Goal: Task Accomplishment & Management: Complete application form

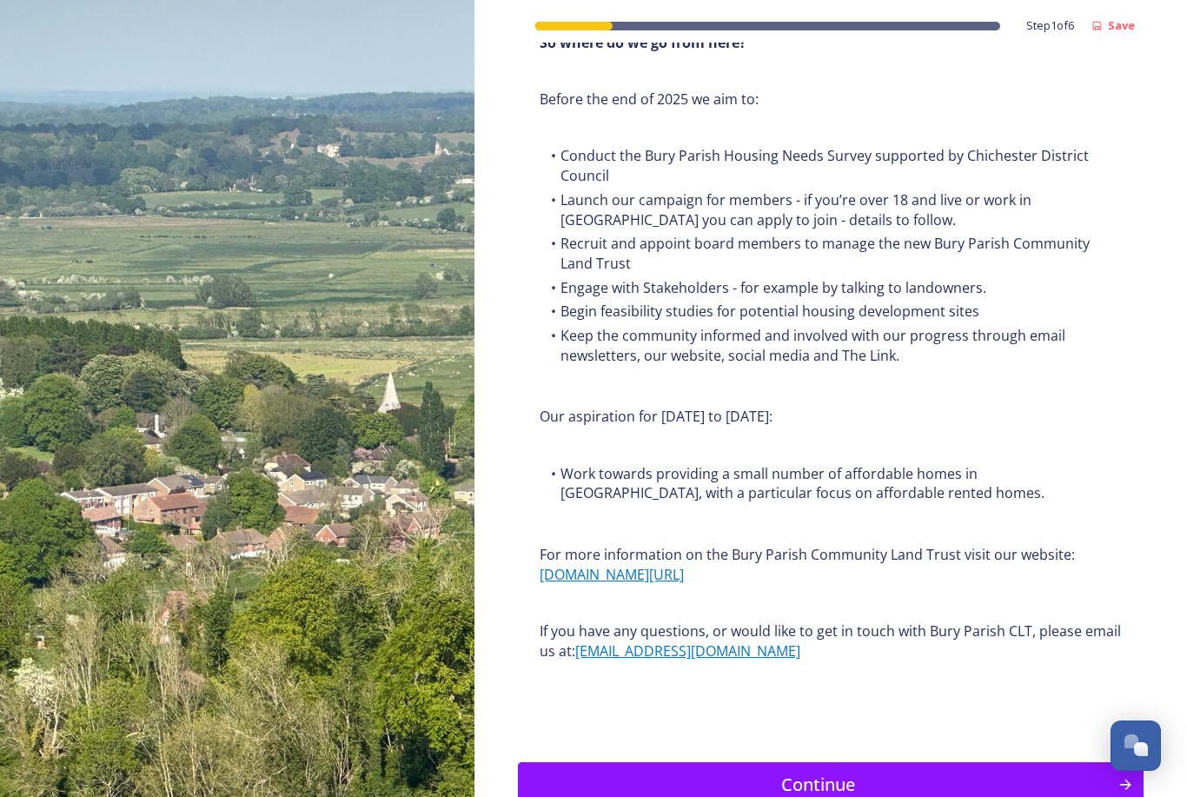
scroll to position [1841, 0]
click at [838, 773] on div "Continue" at bounding box center [819, 786] width 582 height 26
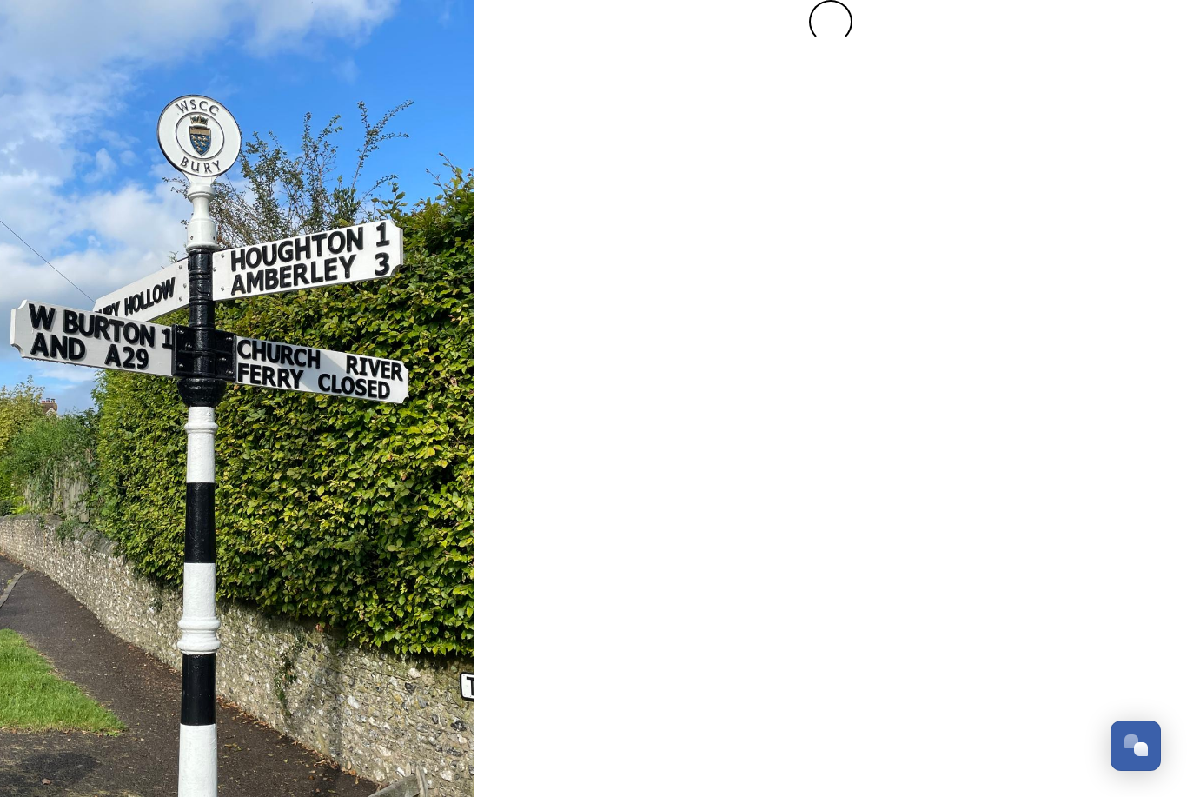
scroll to position [0, 0]
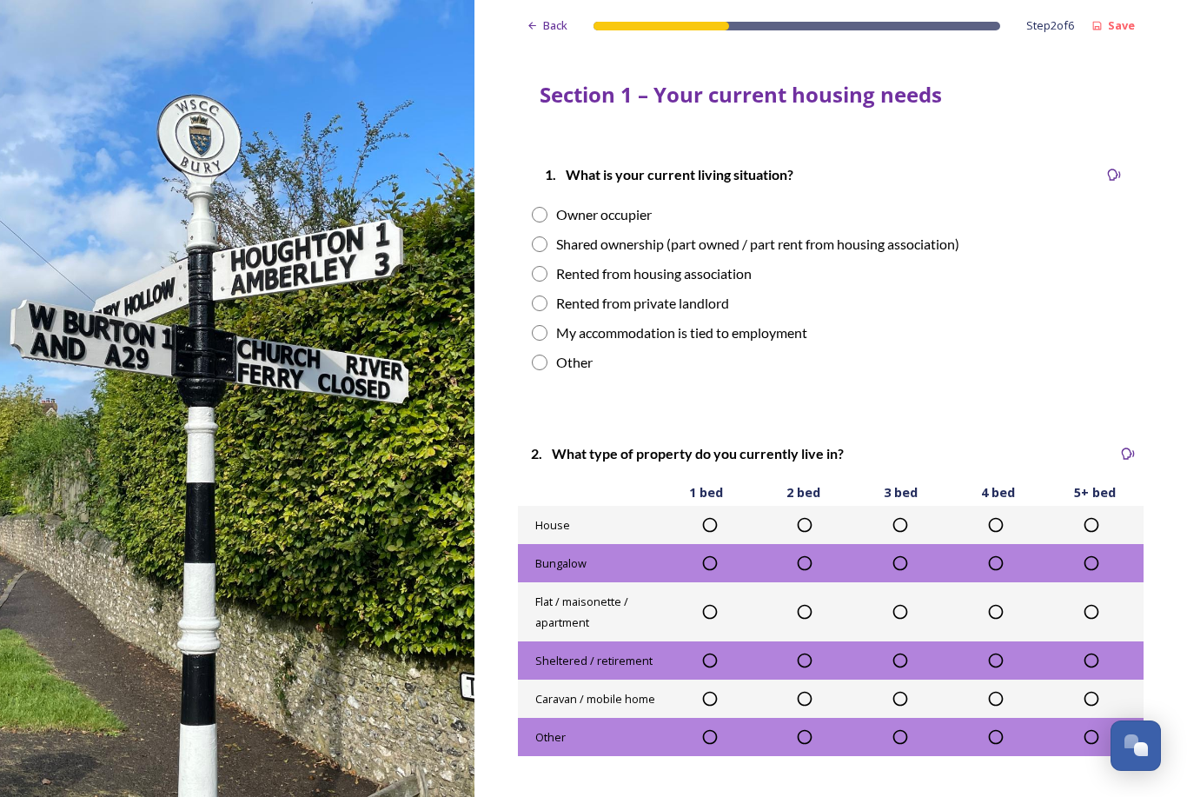
click at [543, 307] on input "radio" at bounding box center [540, 304] width 16 height 16
radio input "true"
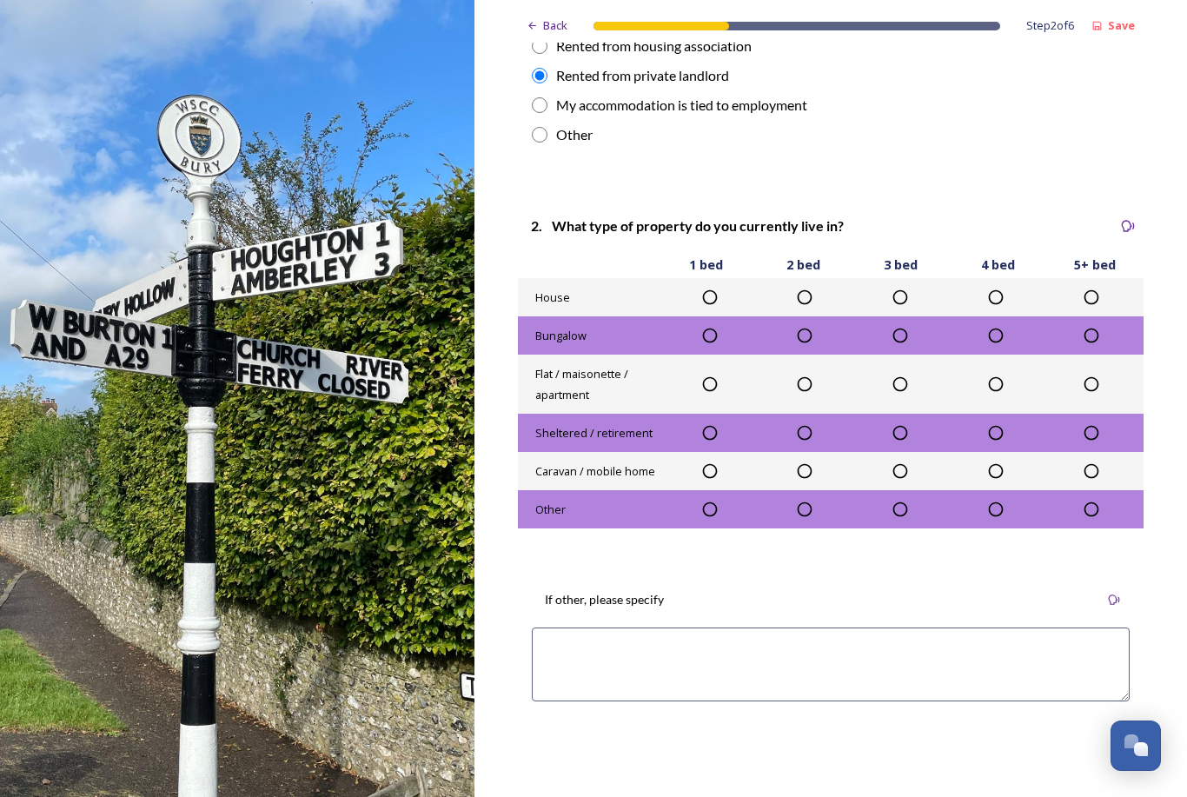
scroll to position [229, 0]
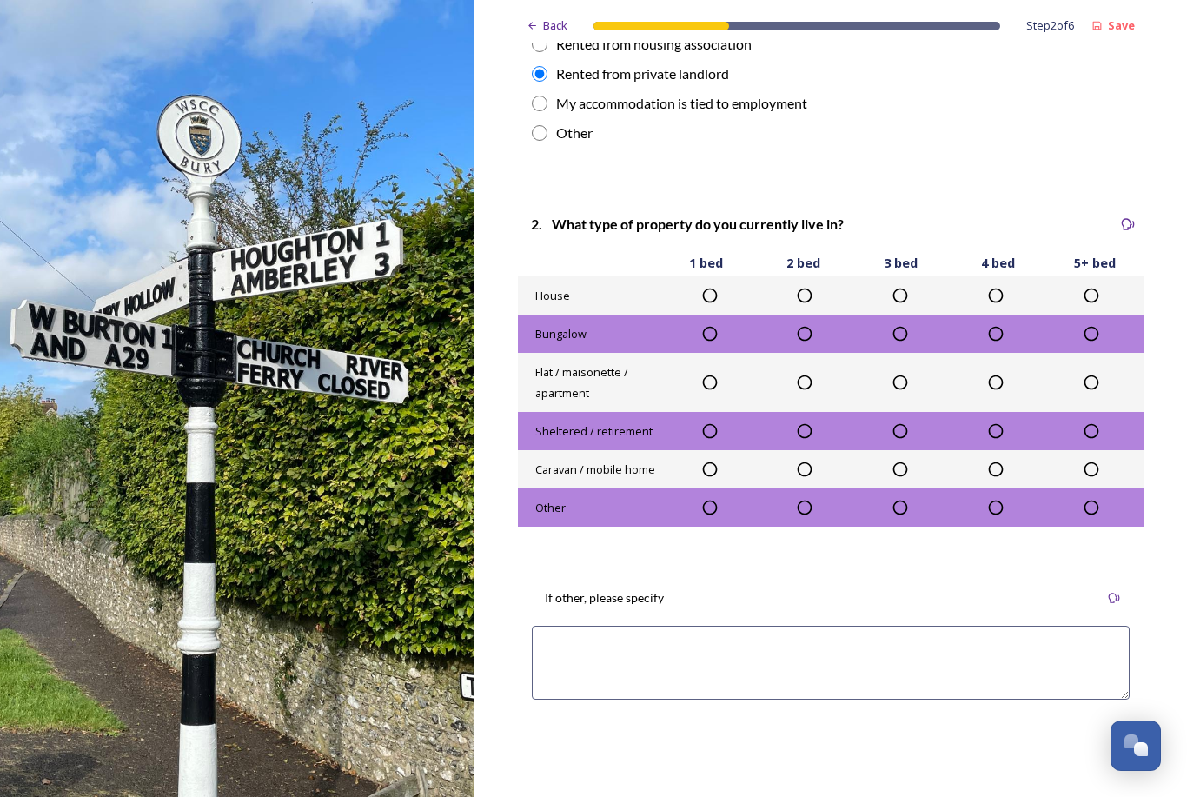
click at [903, 336] on icon at bounding box center [900, 333] width 17 height 17
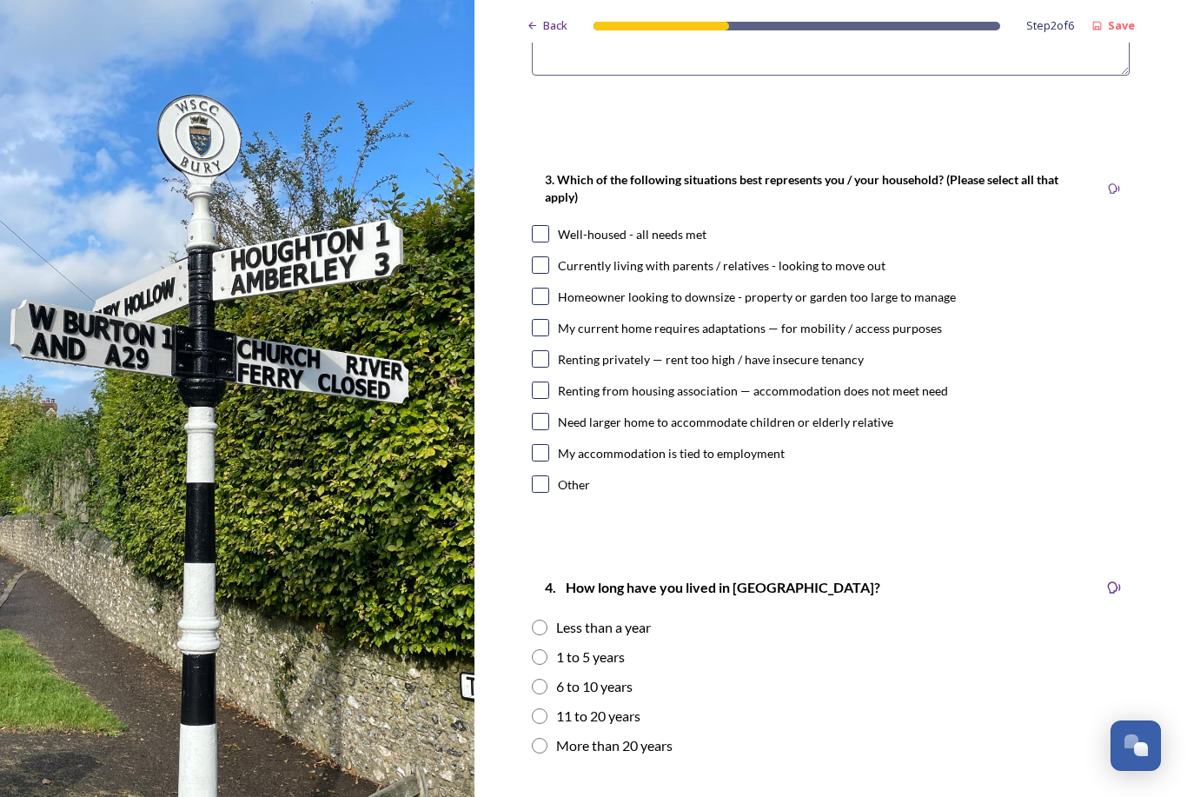
scroll to position [857, 0]
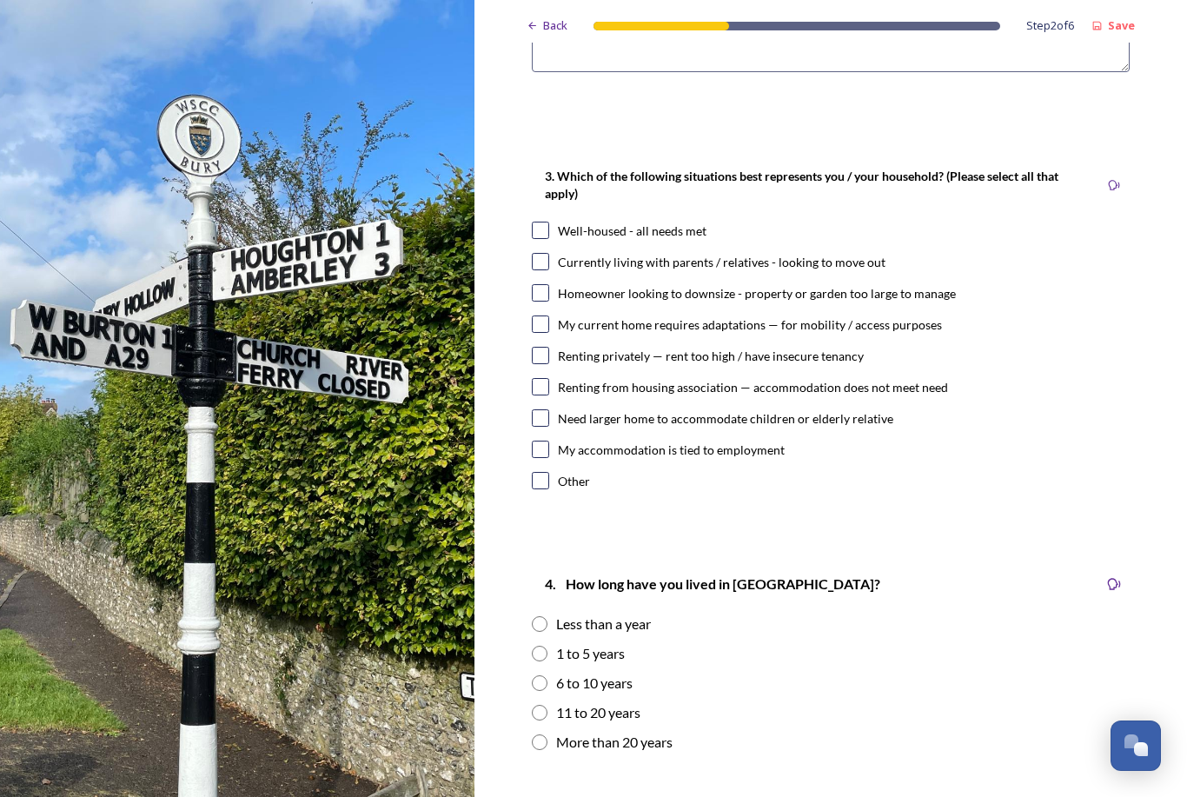
click at [541, 231] on input "checkbox" at bounding box center [540, 230] width 17 height 17
checkbox input "true"
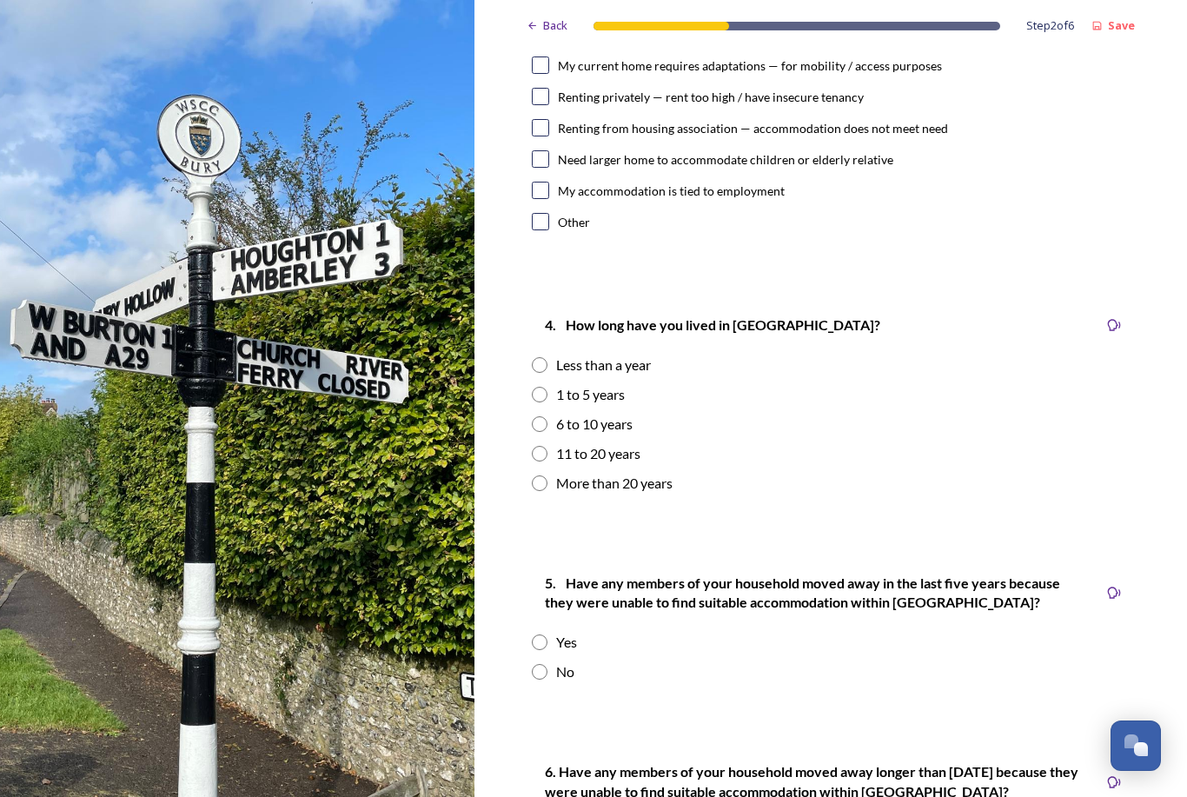
scroll to position [1120, 0]
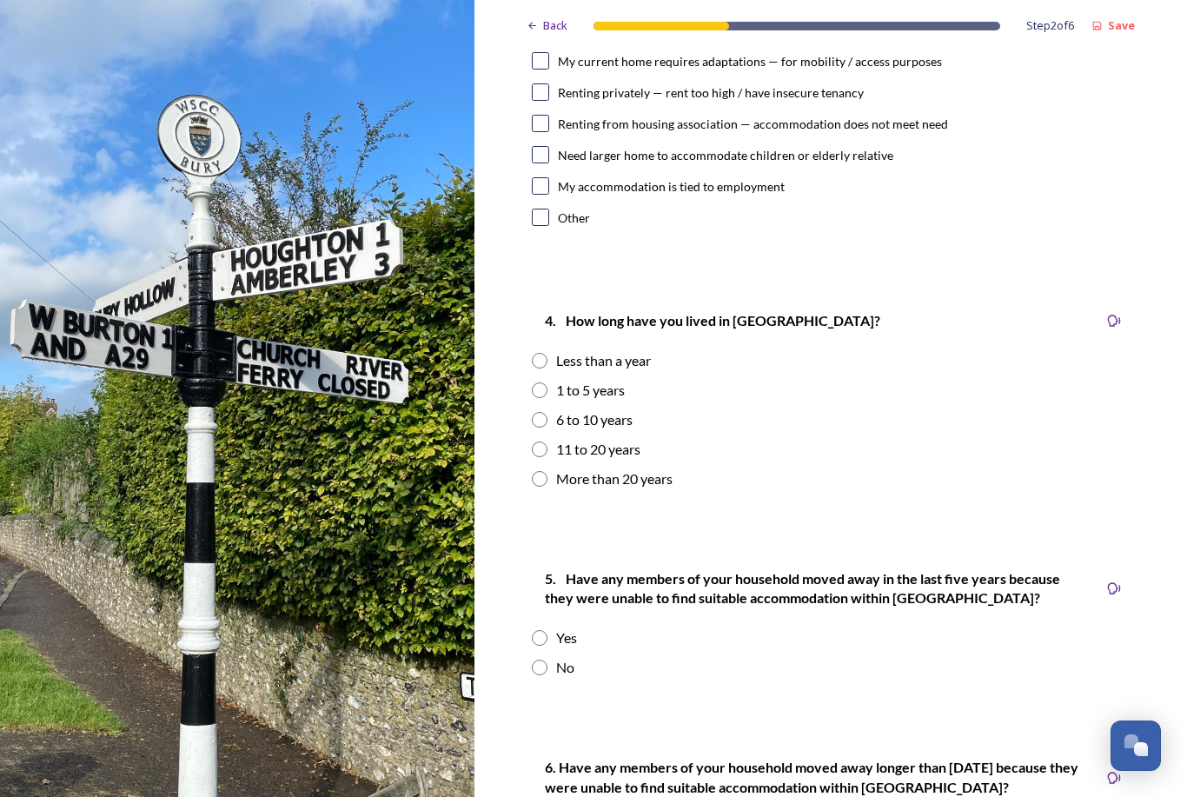
click at [542, 389] on input "radio" at bounding box center [540, 390] width 16 height 16
radio input "true"
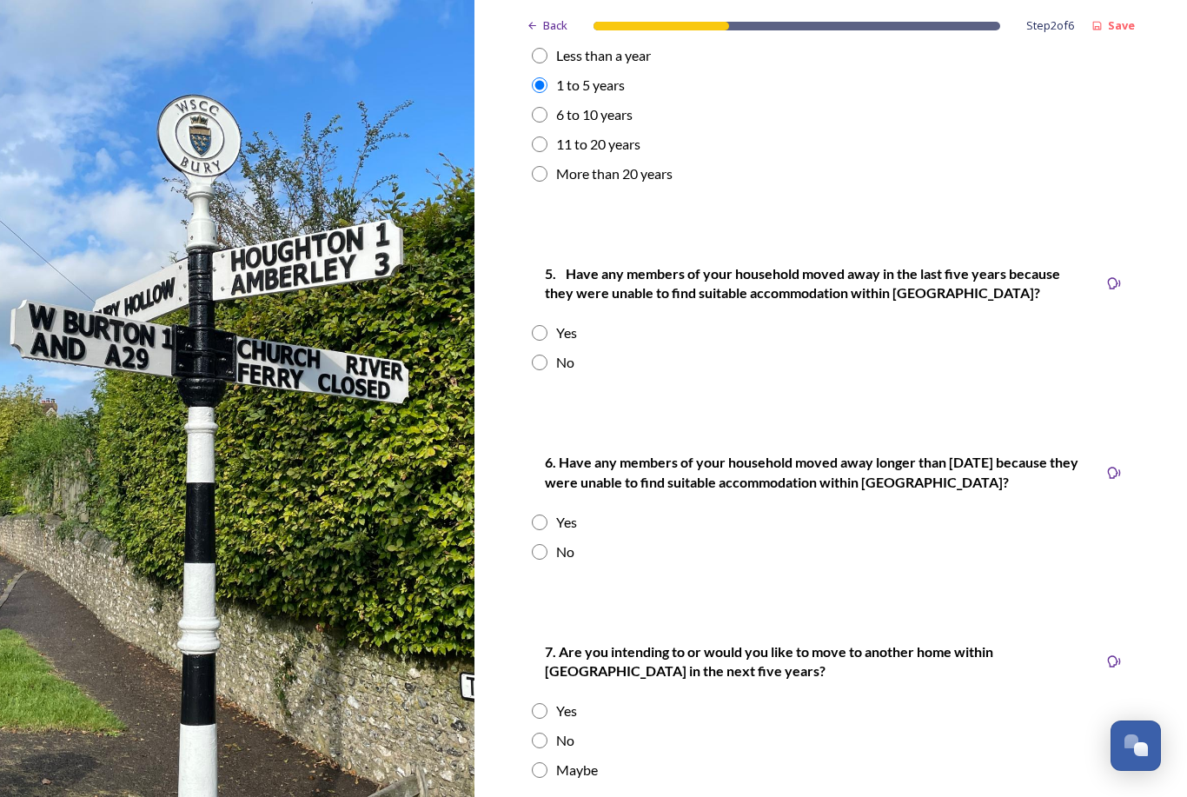
scroll to position [1426, 0]
click at [542, 331] on input "radio" at bounding box center [540, 333] width 16 height 16
radio input "true"
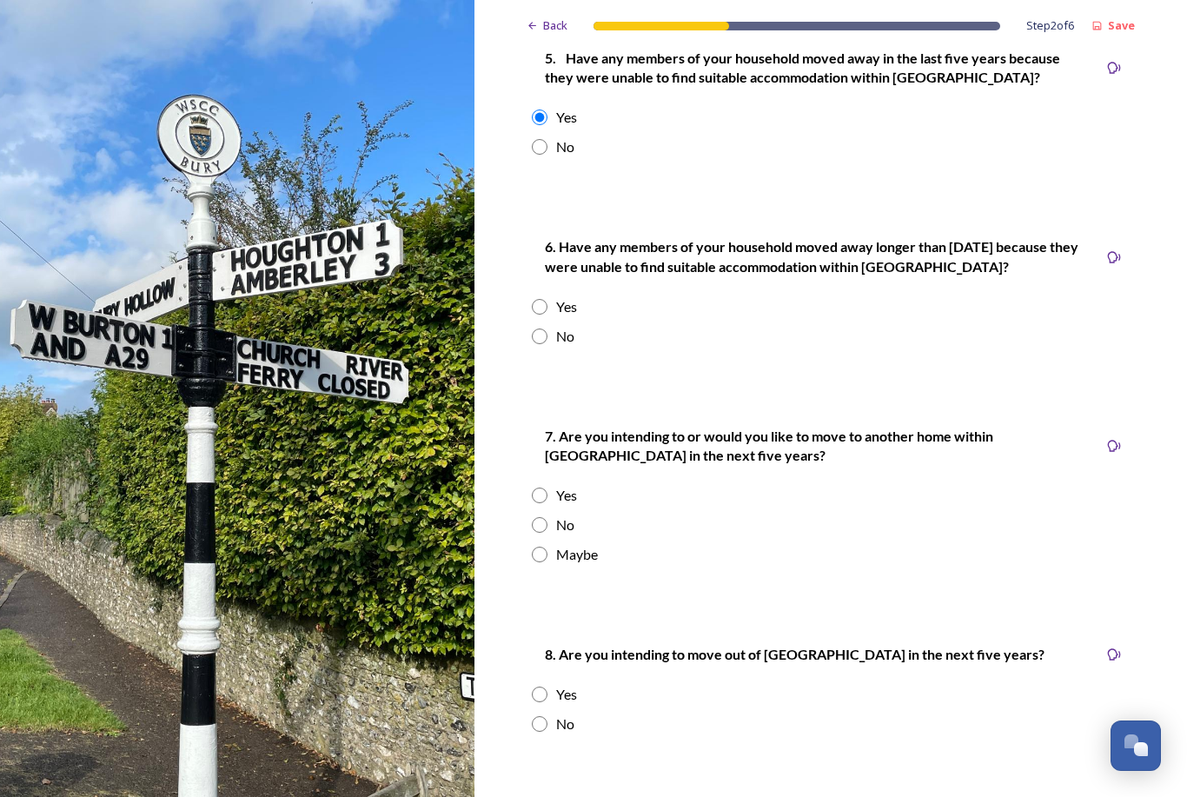
scroll to position [1656, 0]
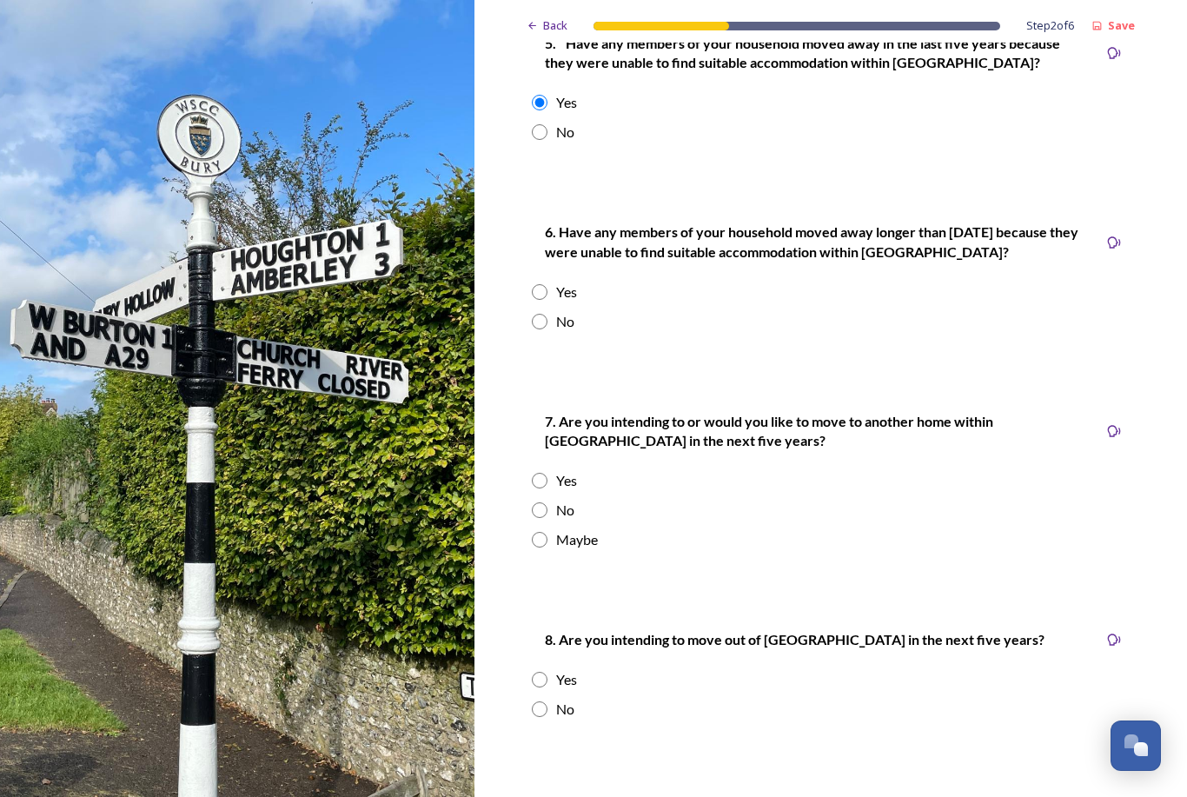
click at [543, 316] on input "radio" at bounding box center [540, 322] width 16 height 16
radio input "true"
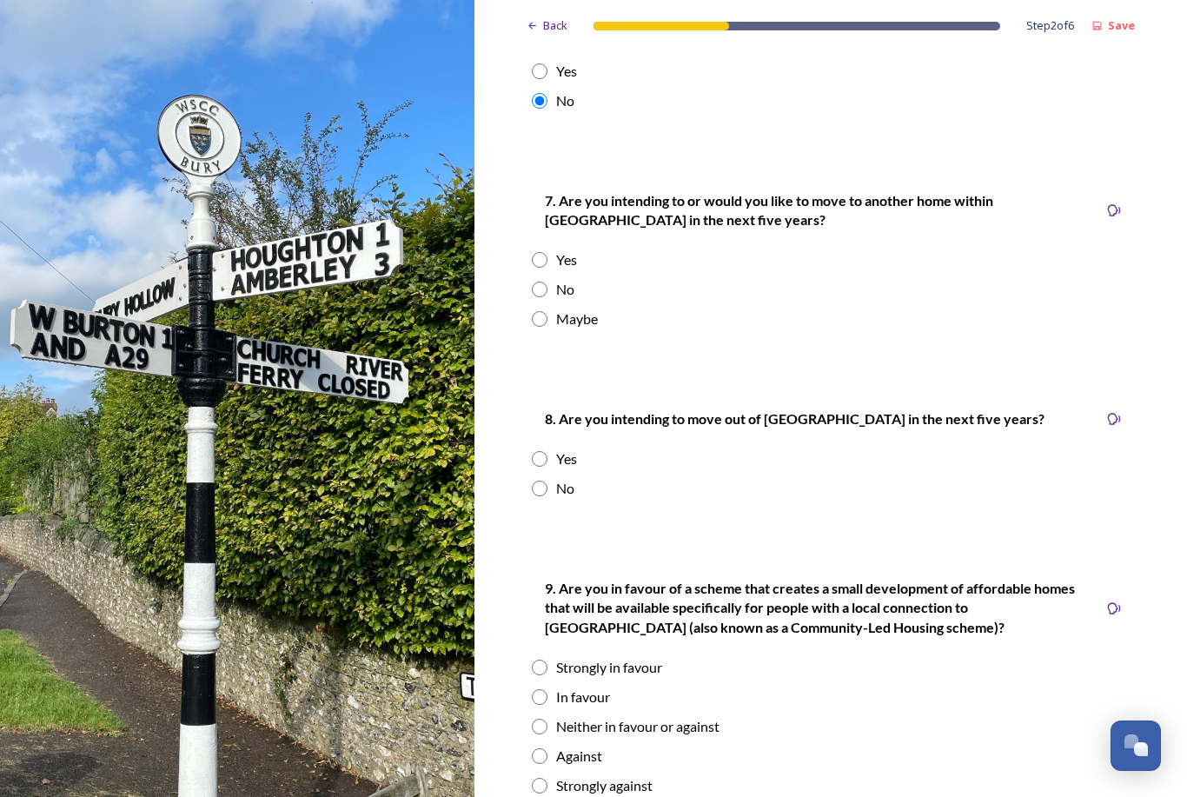
scroll to position [1875, 0]
click at [540, 255] on input "radio" at bounding box center [540, 262] width 16 height 16
radio input "true"
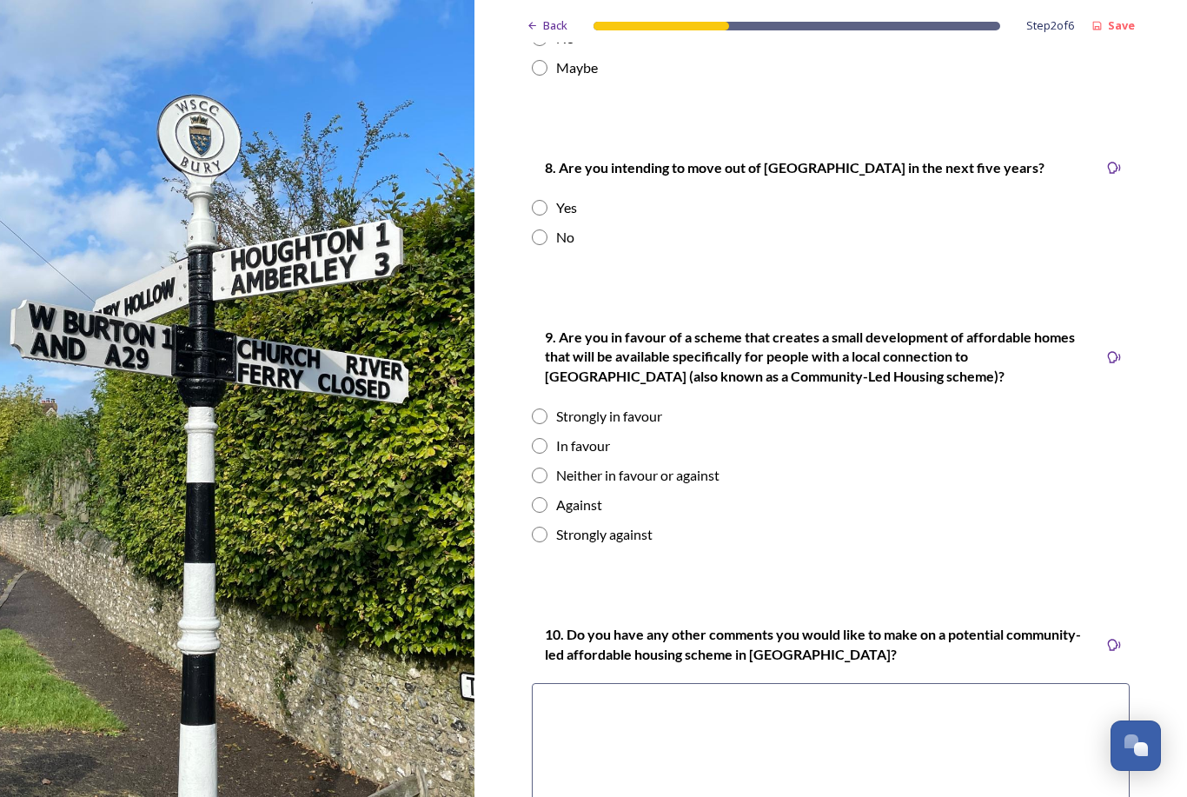
scroll to position [2125, 0]
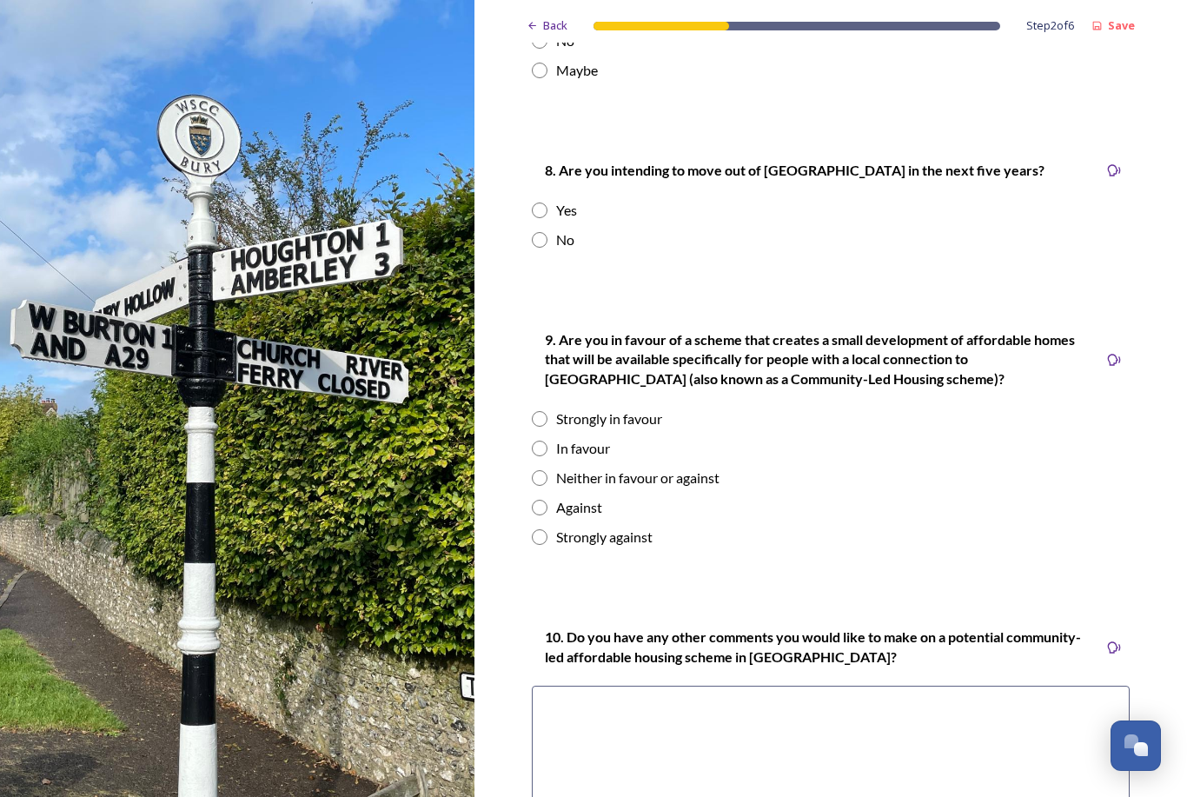
click at [542, 236] on input "radio" at bounding box center [540, 240] width 16 height 16
radio input "true"
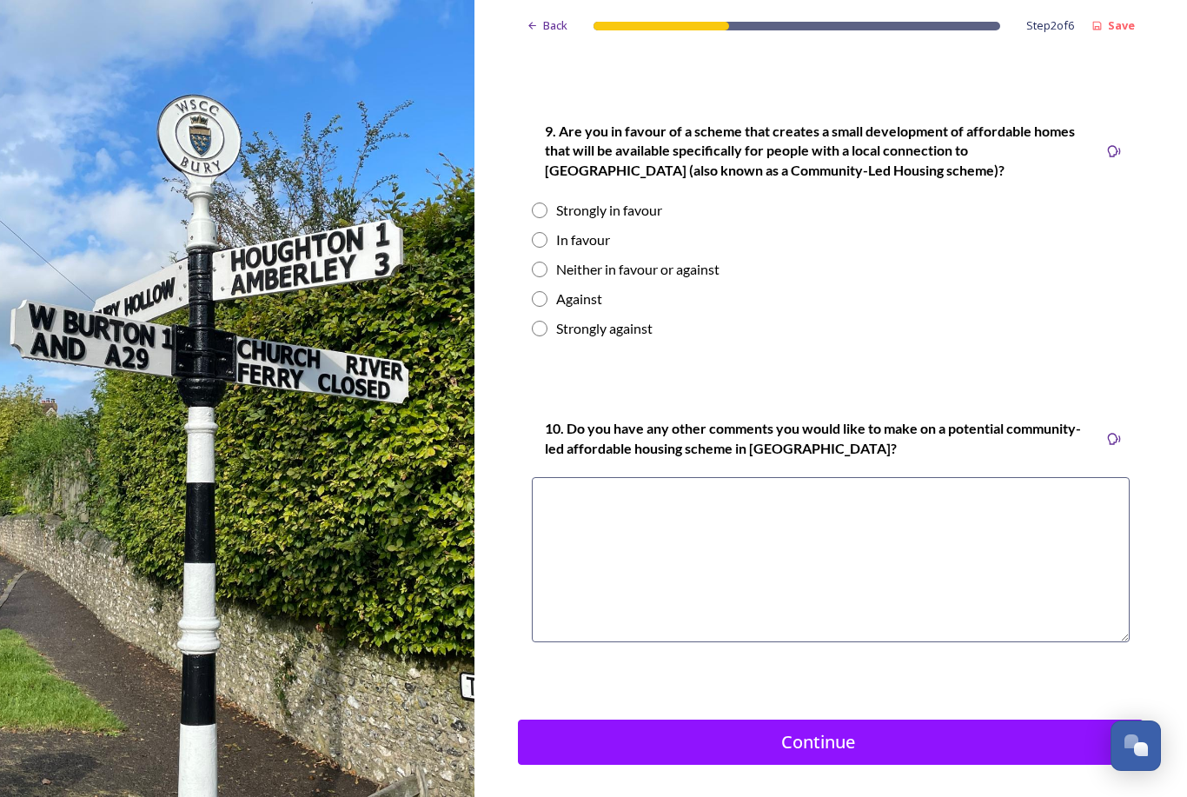
scroll to position [2332, 0]
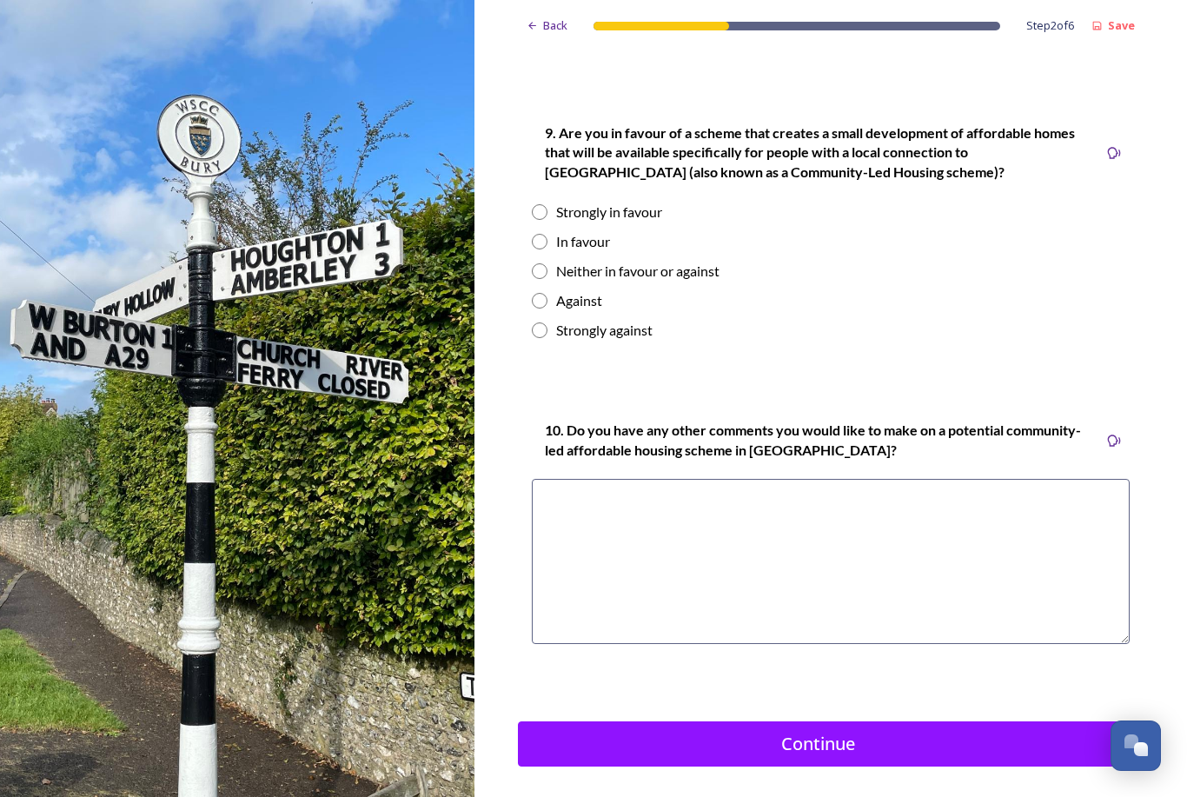
click at [539, 208] on input "radio" at bounding box center [540, 212] width 16 height 16
radio input "true"
click at [553, 479] on textarea at bounding box center [831, 561] width 598 height 165
type textarea "I"
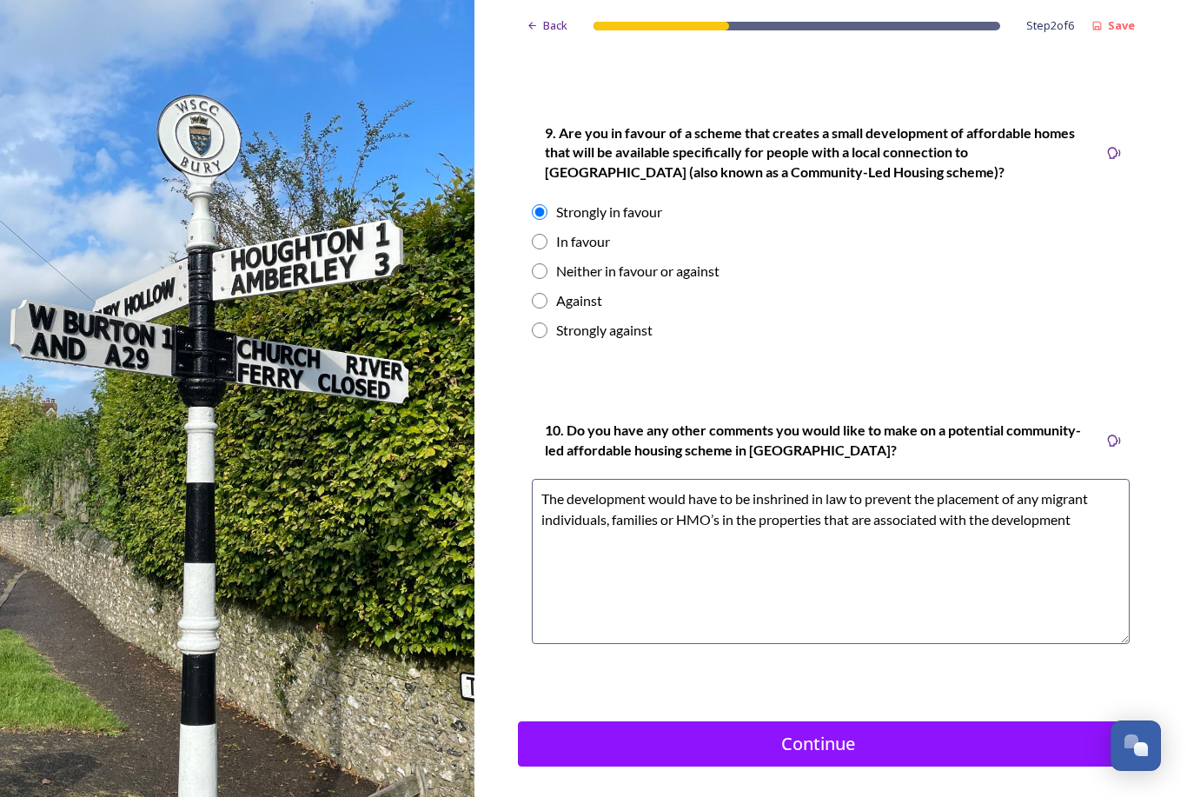
type textarea "The development would have to be inshrined in law to prevent the placement of a…"
click at [825, 731] on div "Continue" at bounding box center [819, 744] width 582 height 26
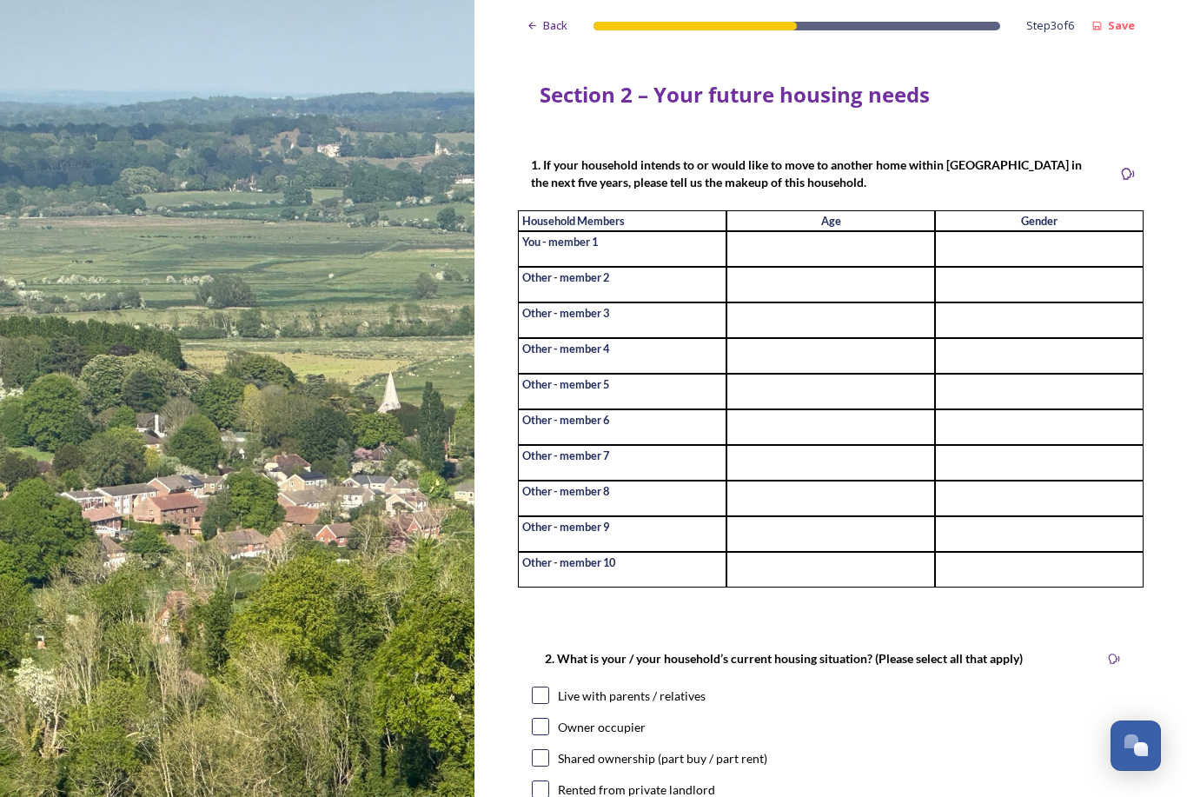
click at [830, 231] on input at bounding box center [831, 249] width 209 height 36
type input "60"
click at [1107, 231] on input at bounding box center [1039, 249] width 209 height 36
click at [753, 267] on input at bounding box center [831, 285] width 209 height 36
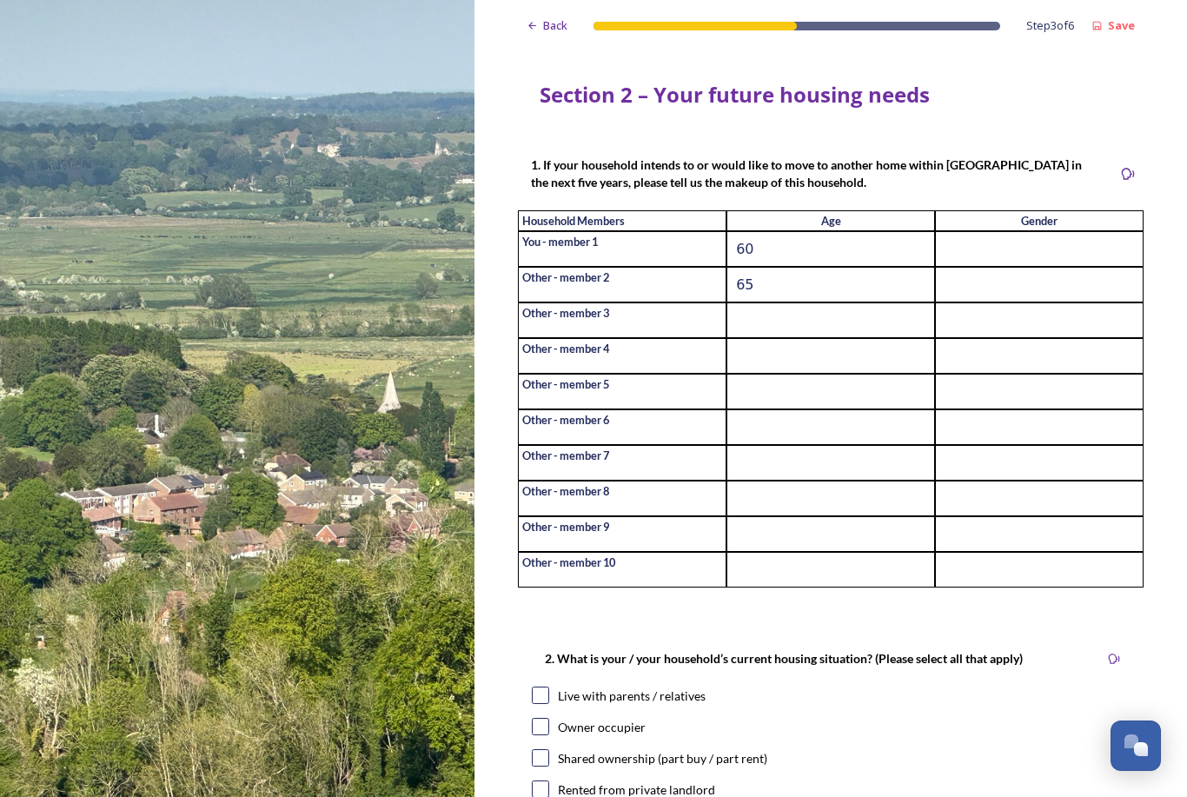
type input "65"
click at [1000, 254] on input at bounding box center [1039, 249] width 209 height 36
type input "[DEMOGRAPHIC_DATA]"
click at [965, 294] on input at bounding box center [1039, 285] width 209 height 36
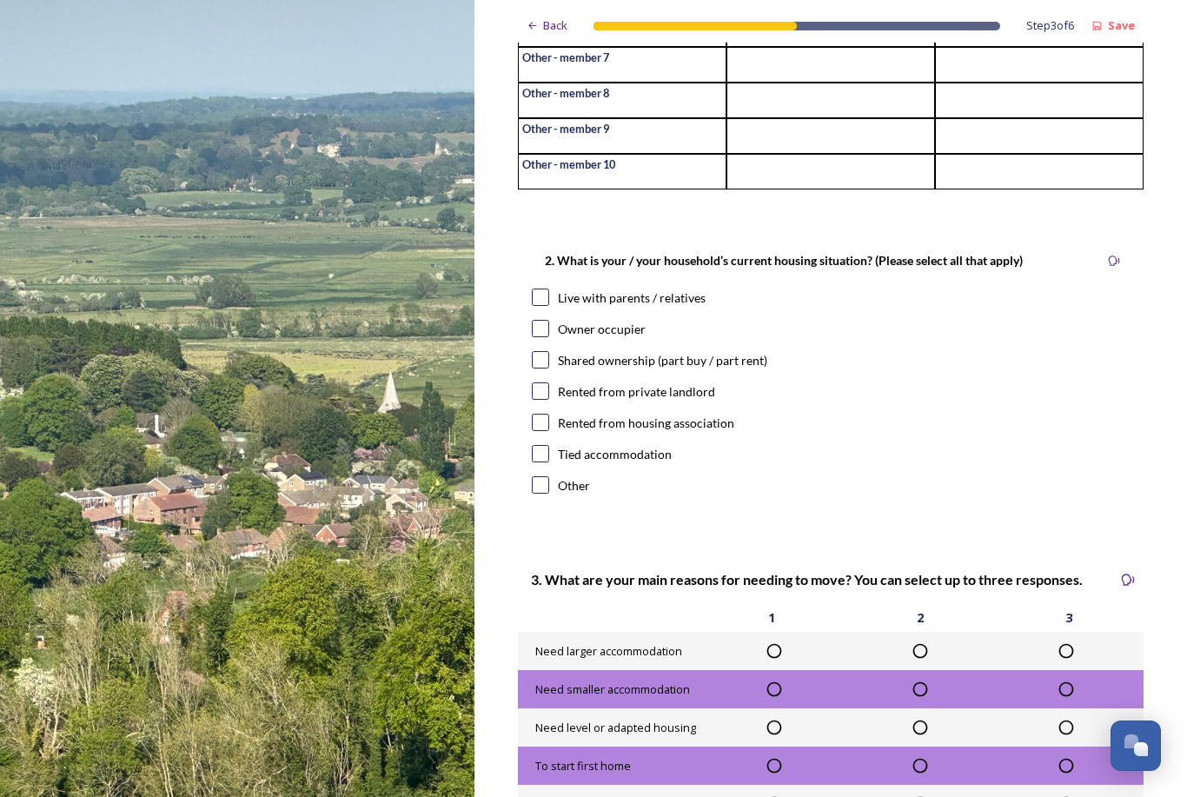
scroll to position [398, 0]
type input "[DEMOGRAPHIC_DATA]"
click at [541, 391] on input "checkbox" at bounding box center [540, 390] width 17 height 17
checkbox input "true"
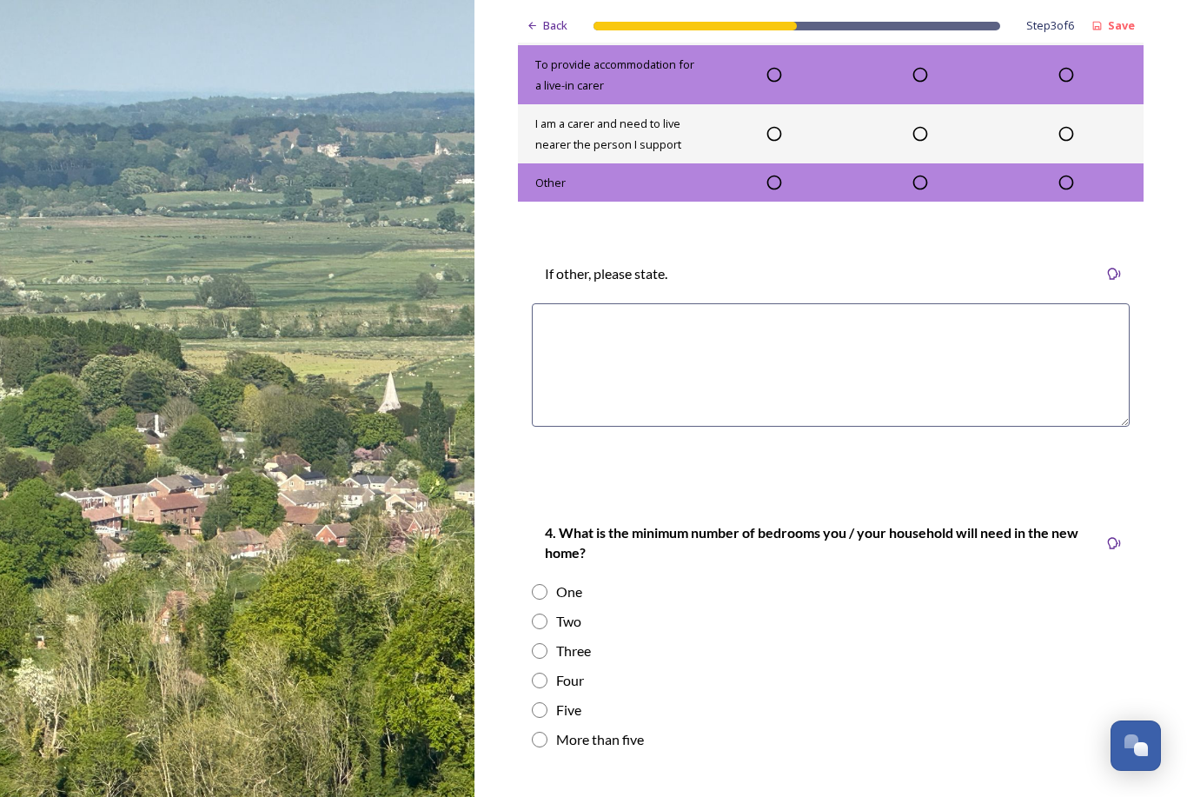
scroll to position [1468, 0]
type textarea "1"
click at [780, 182] on icon at bounding box center [774, 182] width 17 height 17
click at [570, 327] on textarea "1" at bounding box center [831, 364] width 598 height 123
click at [712, 319] on textarea "Desire to migrate from rentar to owner." at bounding box center [831, 364] width 598 height 123
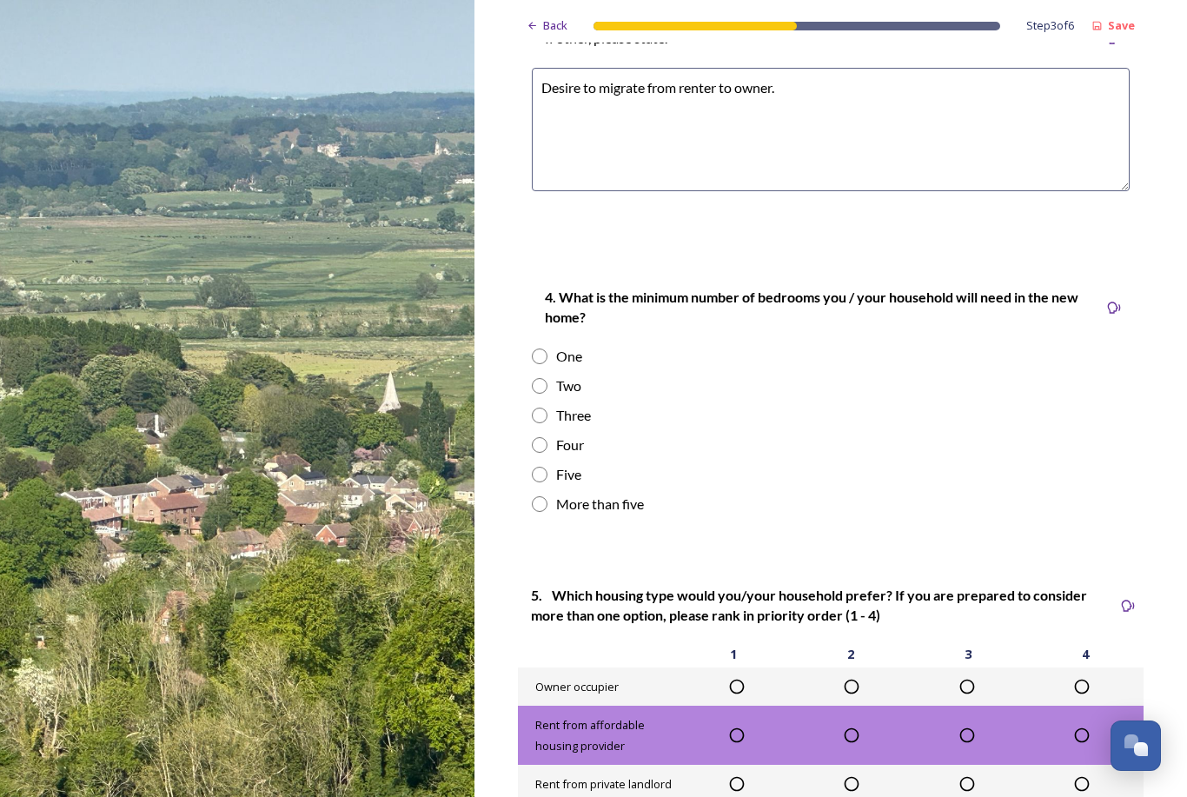
scroll to position [1704, 0]
type textarea "Desire to migrate from renter to owner."
click at [544, 408] on input "radio" at bounding box center [540, 416] width 16 height 16
radio input "true"
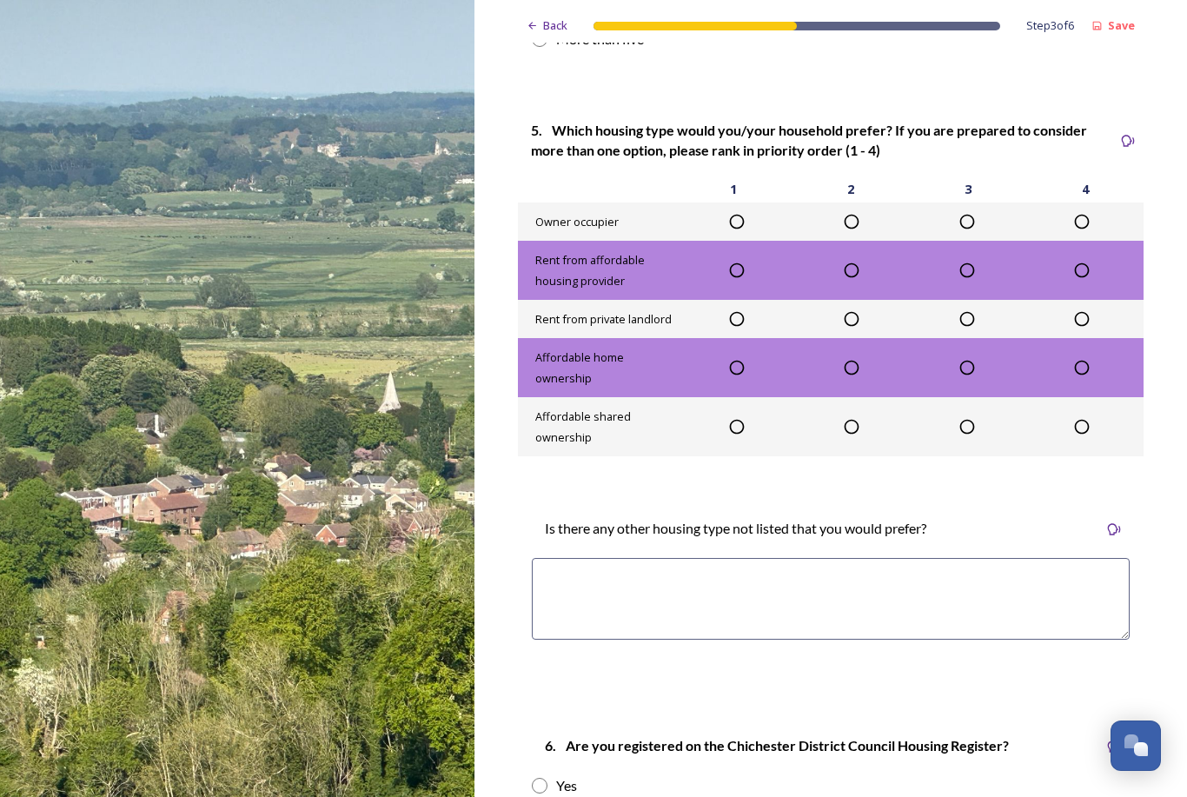
scroll to position [2173, 0]
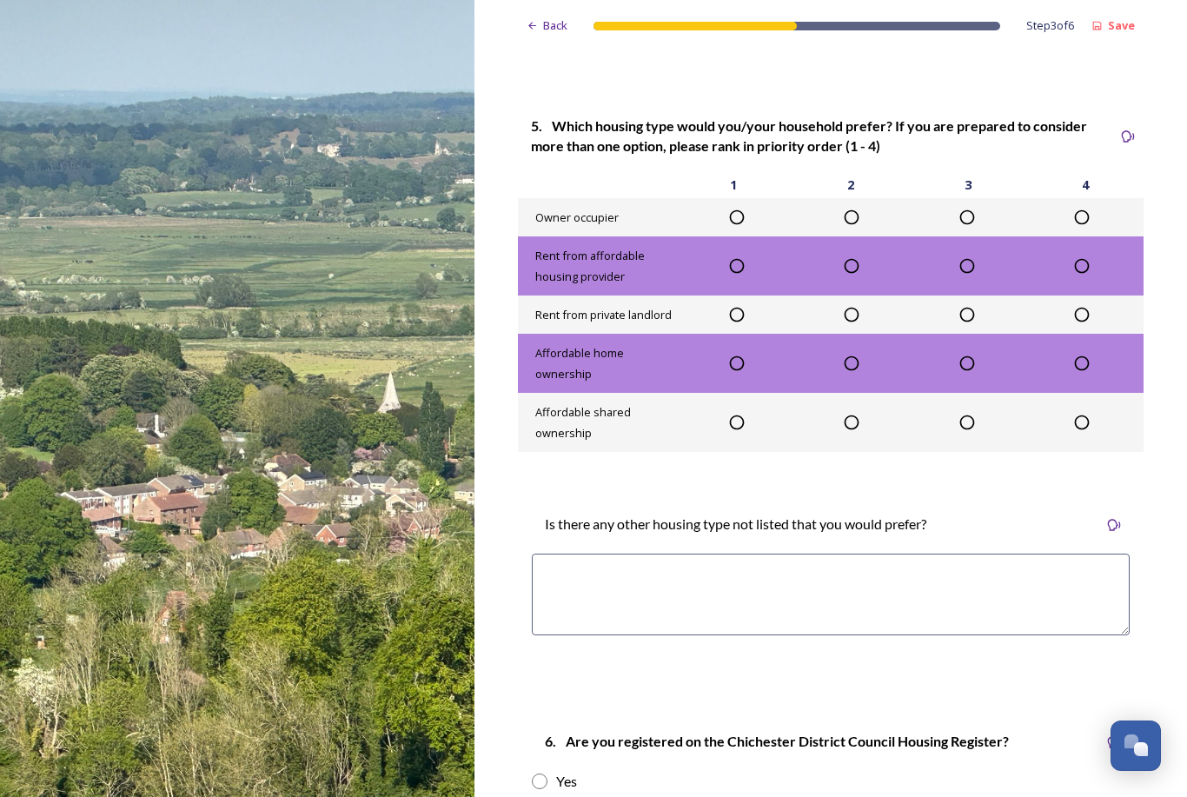
click at [744, 212] on icon at bounding box center [736, 217] width 17 height 17
click at [847, 312] on icon at bounding box center [852, 315] width 15 height 15
click at [969, 257] on icon at bounding box center [967, 265] width 17 height 17
click at [1082, 356] on icon at bounding box center [1082, 363] width 15 height 15
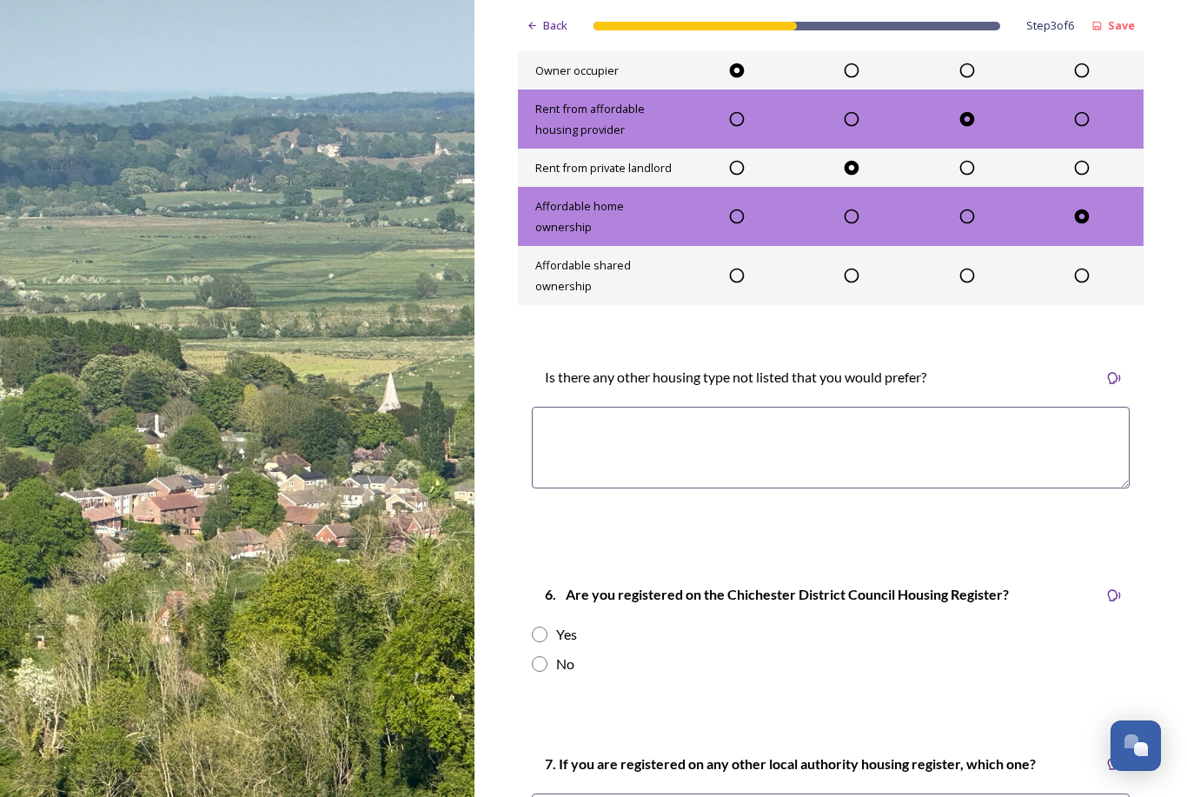
scroll to position [2322, 0]
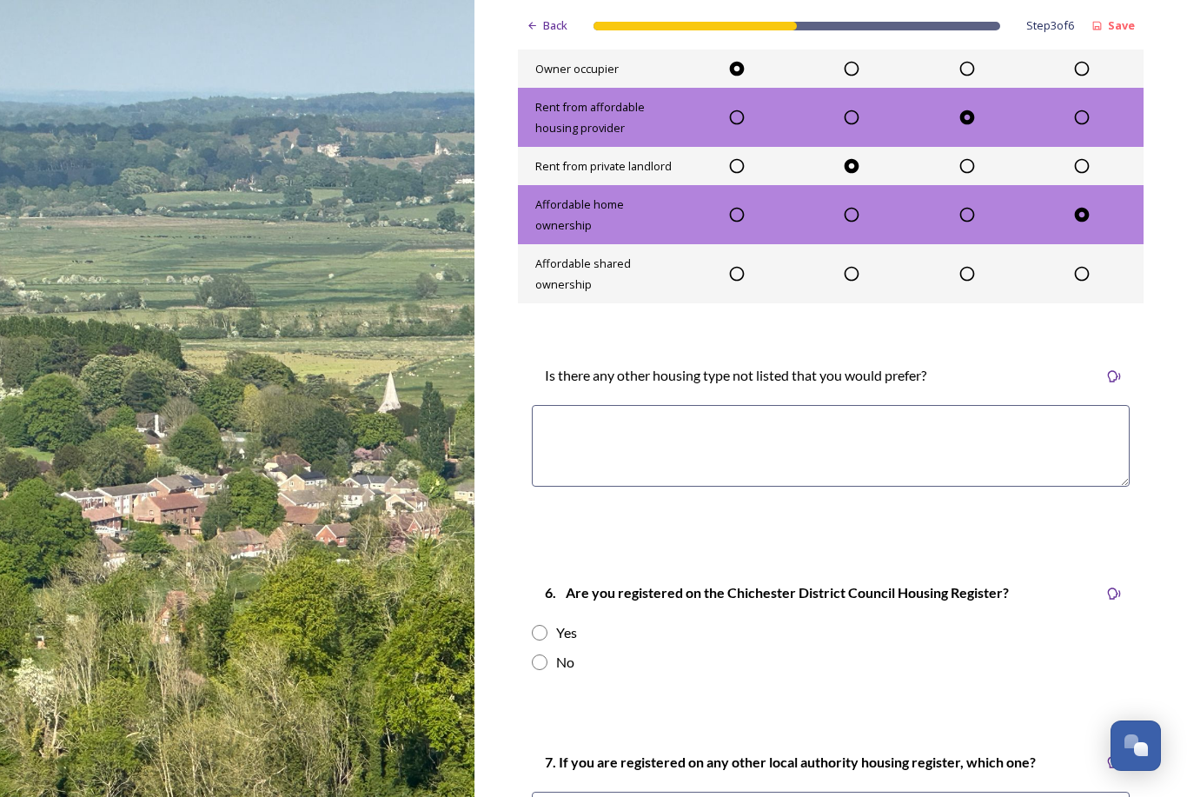
click at [576, 419] on textarea at bounding box center [831, 446] width 598 height 82
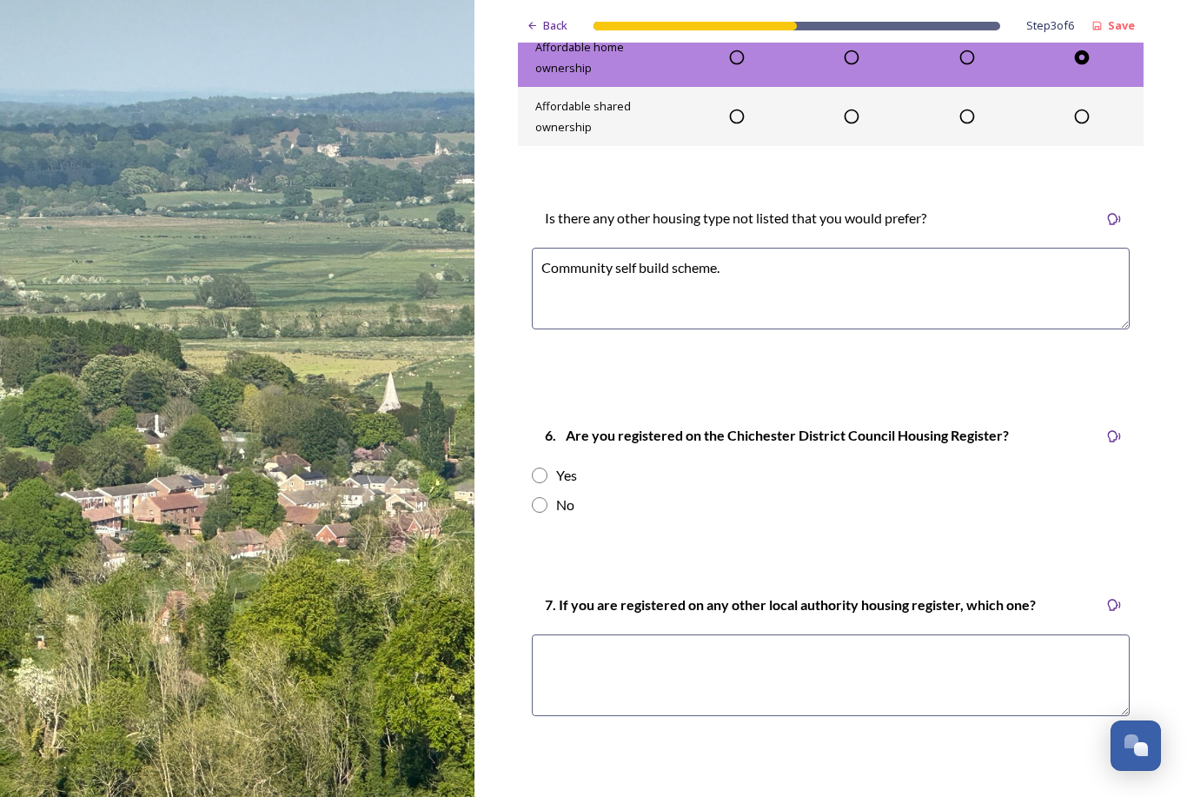
scroll to position [2479, 0]
type textarea "Community self build scheme."
click at [534, 504] on div "No" at bounding box center [831, 505] width 598 height 21
radio input "true"
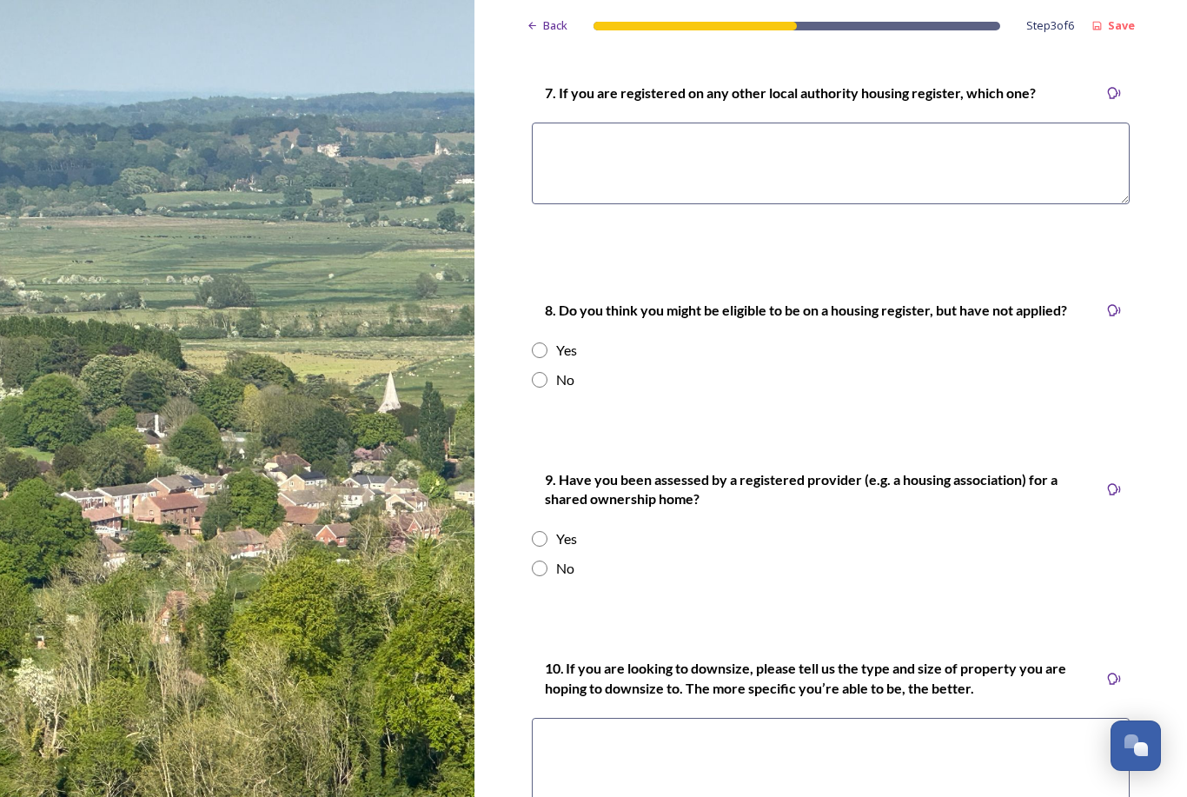
scroll to position [2991, 0]
click at [540, 372] on input "radio" at bounding box center [540, 380] width 16 height 16
radio input "true"
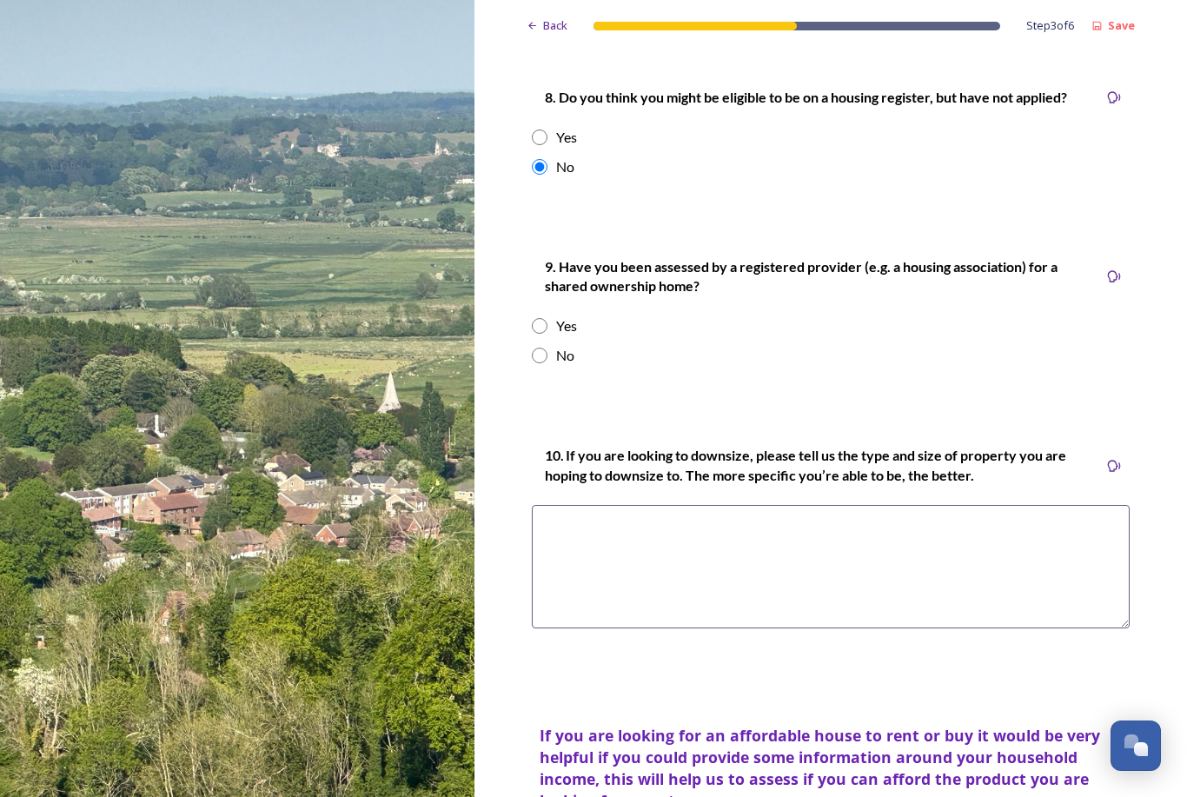
scroll to position [3211, 0]
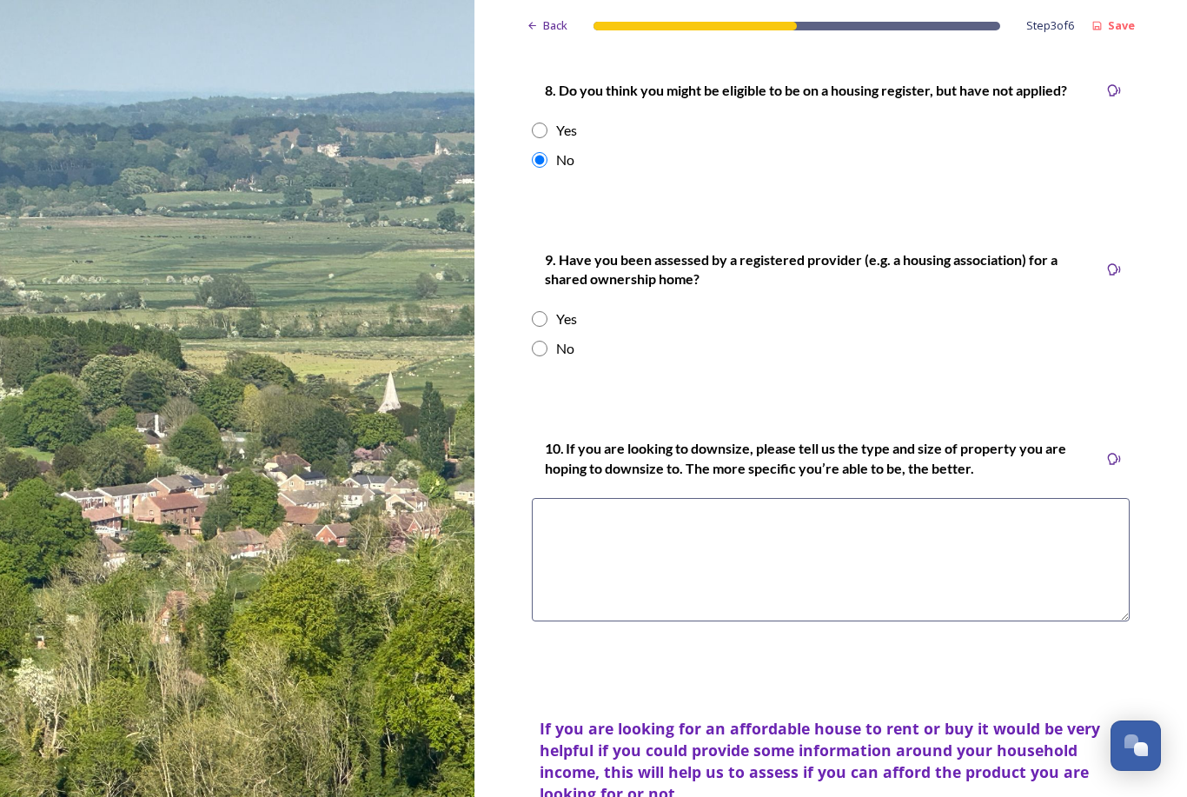
click at [535, 341] on input "radio" at bounding box center [540, 349] width 16 height 16
radio input "true"
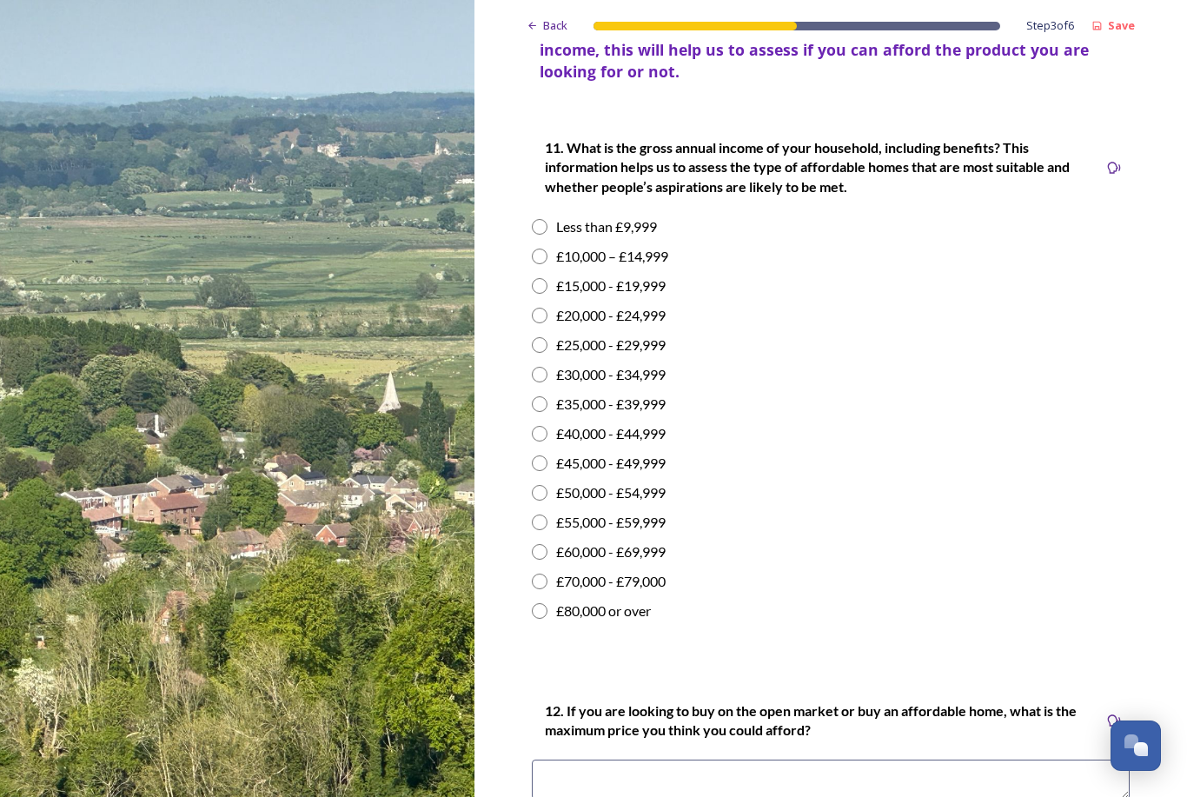
scroll to position [3933, 0]
click at [538, 603] on input "radio" at bounding box center [540, 611] width 16 height 16
radio input "true"
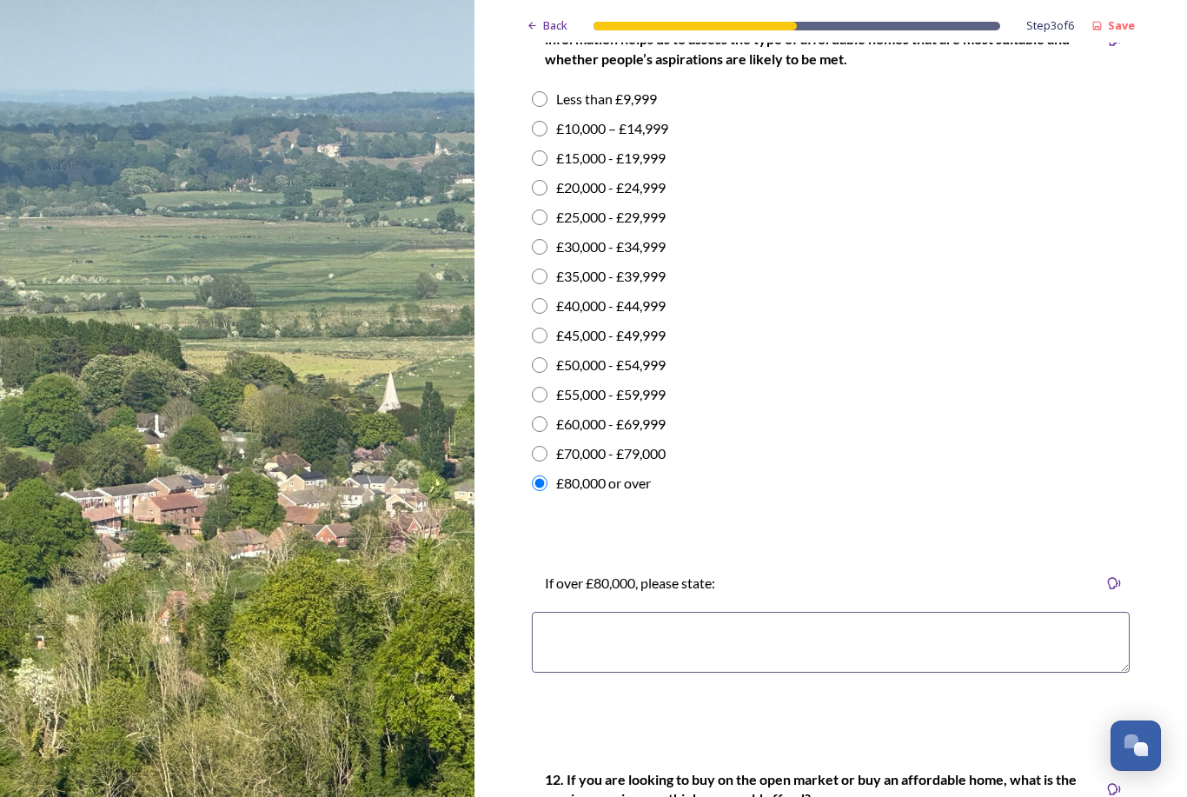
scroll to position [4061, 0]
click at [535, 446] on input "radio" at bounding box center [540, 454] width 16 height 16
radio input "true"
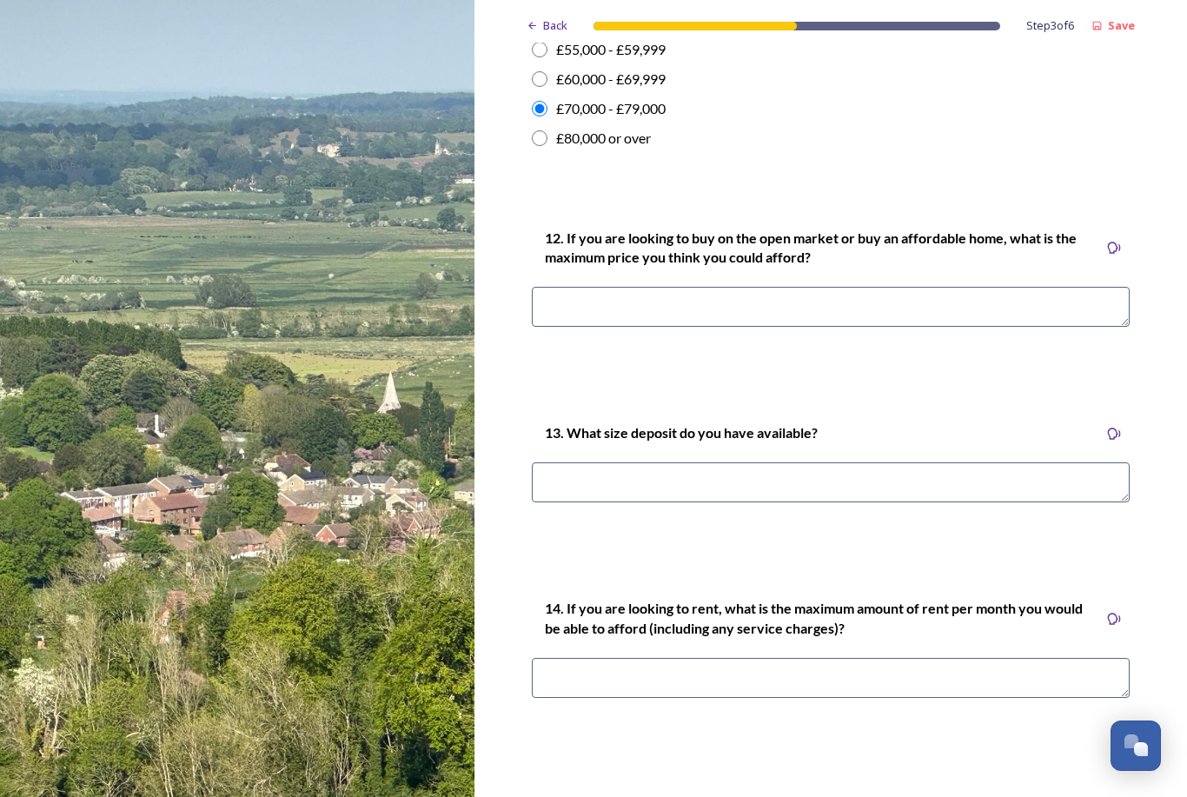
scroll to position [4406, 0]
click at [583, 287] on textarea at bounding box center [831, 307] width 598 height 40
type textarea "£550,000"
click at [595, 462] on textarea at bounding box center [831, 482] width 598 height 40
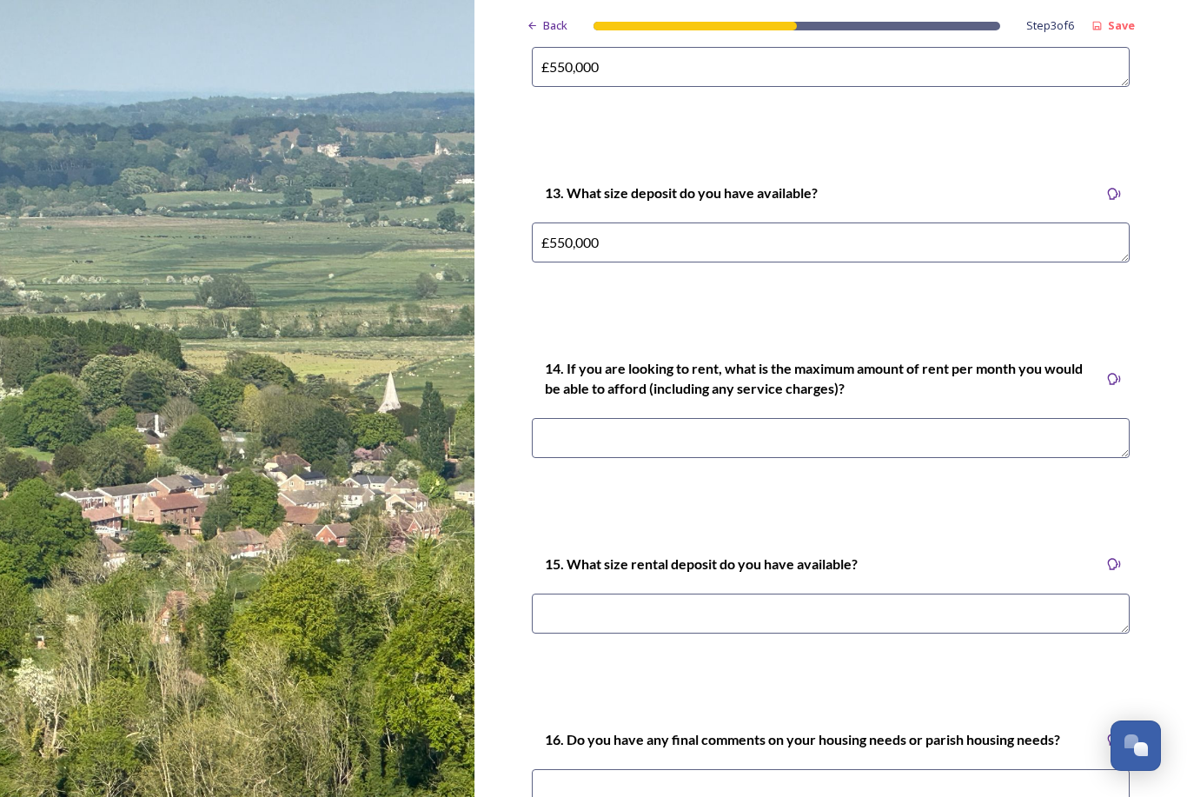
scroll to position [4645, 0]
type textarea "£550,000"
click at [565, 425] on textarea at bounding box center [831, 439] width 598 height 40
click at [1120, 374] on icon at bounding box center [1114, 379] width 13 height 11
click at [556, 431] on textarea at bounding box center [831, 439] width 598 height 40
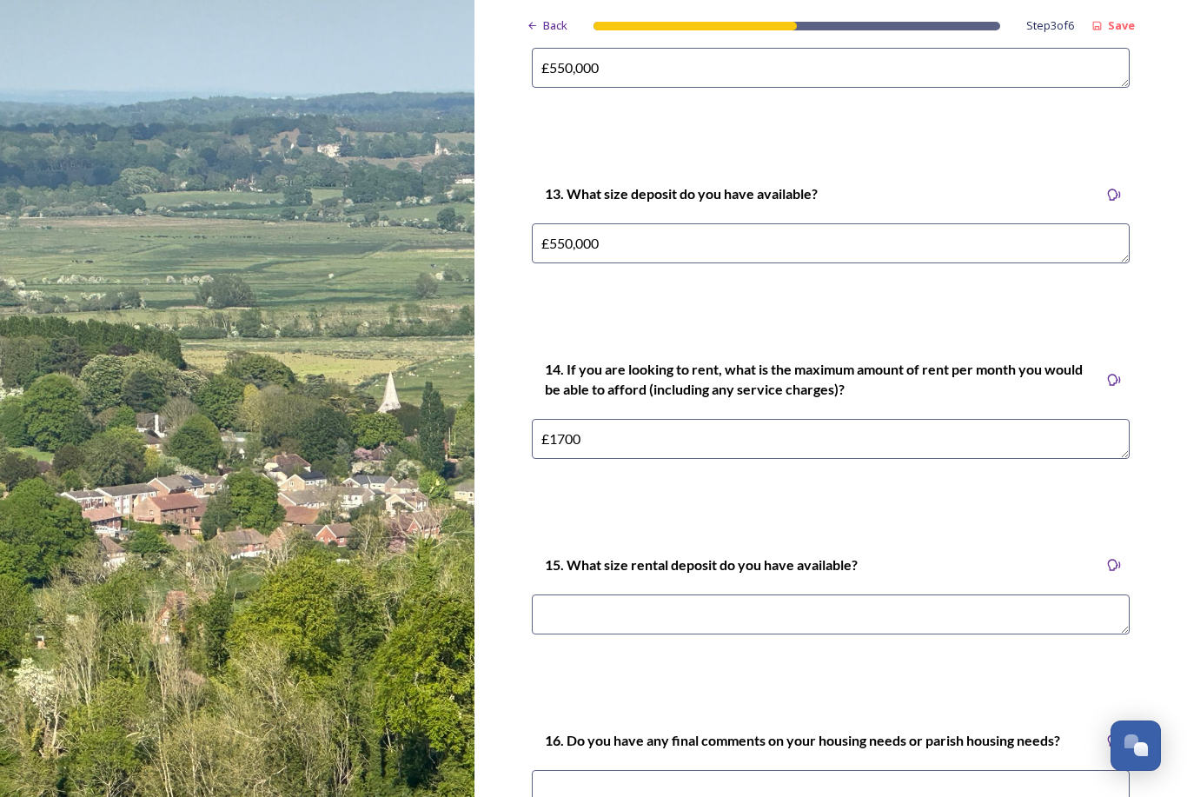
type textarea "£1700"
click at [588, 595] on textarea at bounding box center [831, 615] width 598 height 40
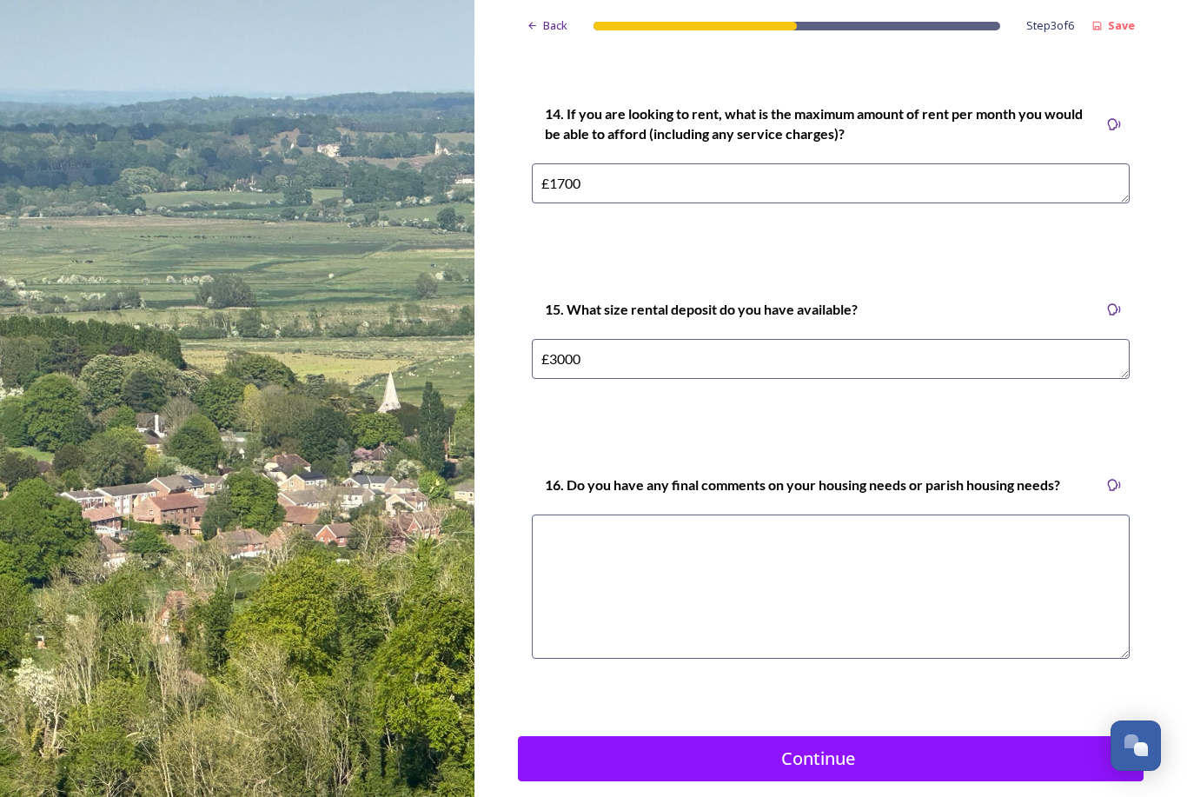
scroll to position [4900, 0]
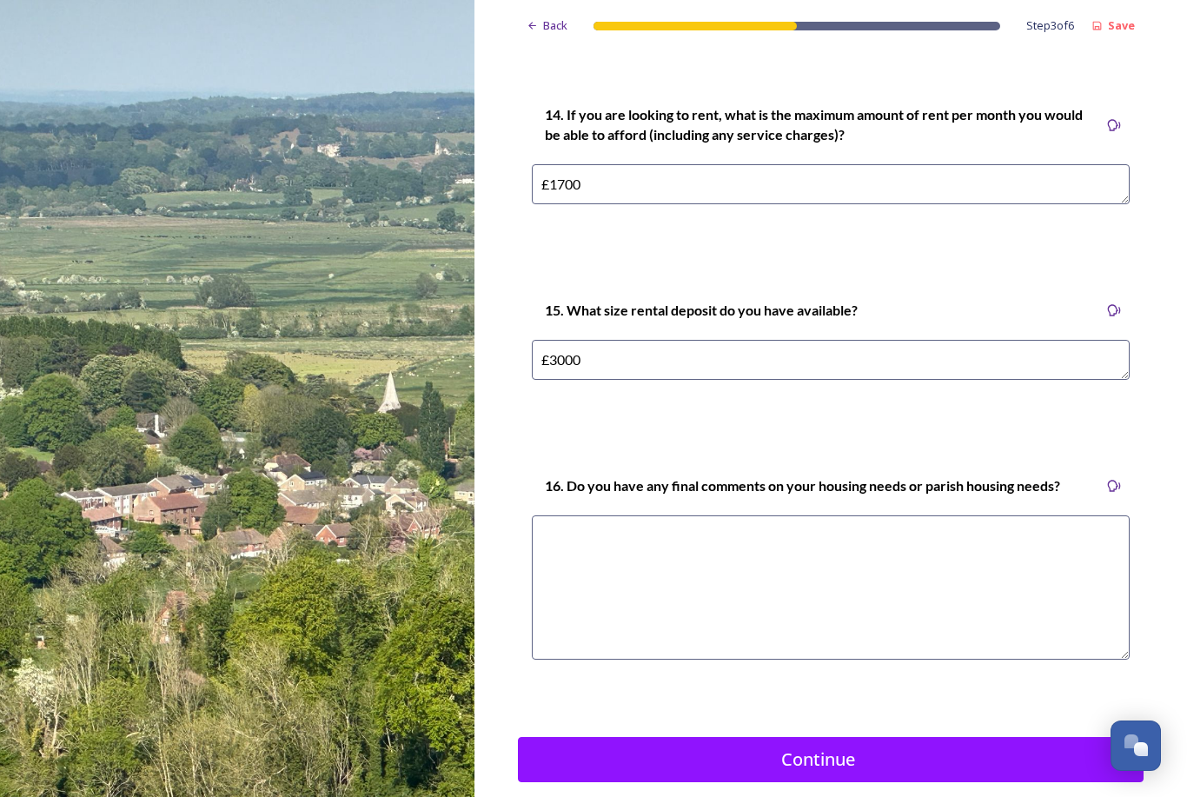
type textarea "£3000"
click at [554, 515] on textarea at bounding box center [831, 587] width 598 height 144
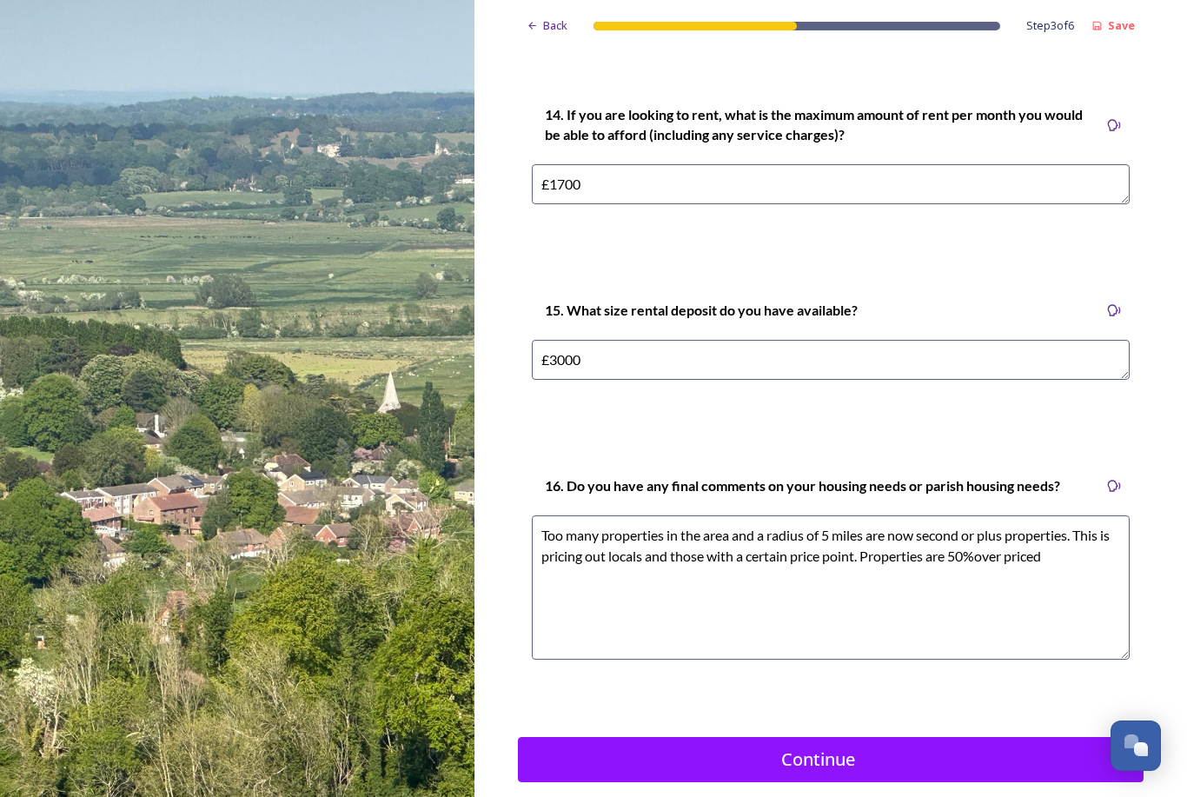
click at [980, 528] on textarea "Too many properties in the area and a radius of 5 miles are now second or plus …" at bounding box center [831, 587] width 598 height 144
click at [1067, 537] on textarea "Too many properties in the area and a radius of 5 miles are now second or plus …" at bounding box center [831, 587] width 598 height 144
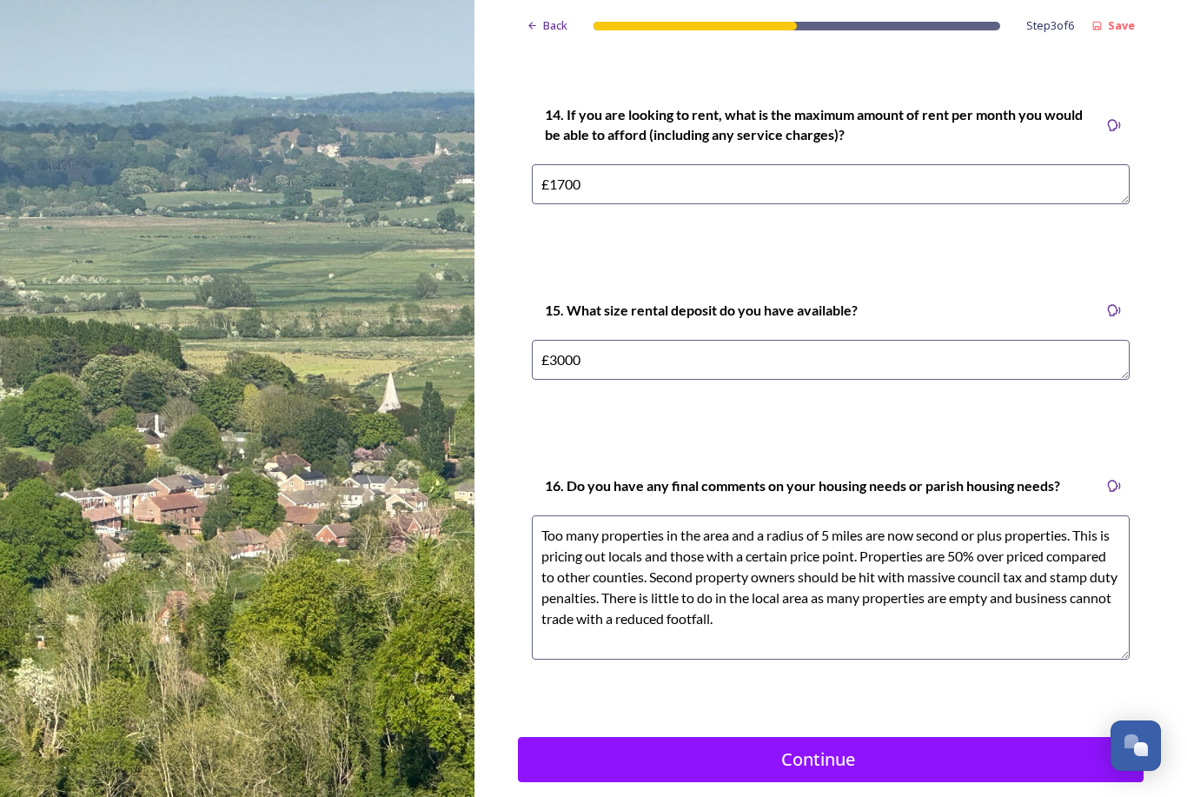
type textarea "Too many properties in the area and a radius of 5 miles are now second or plus …"
click at [906, 747] on div "Continue" at bounding box center [819, 760] width 582 height 26
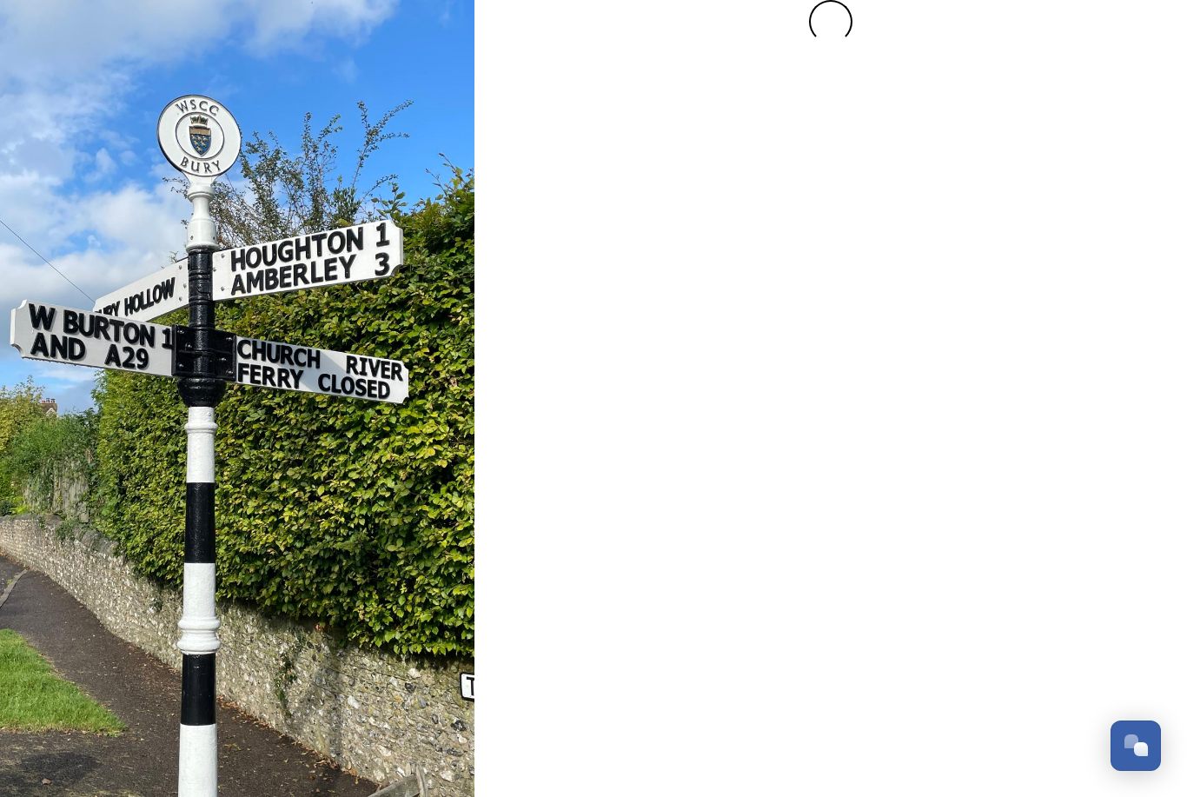
scroll to position [0, 0]
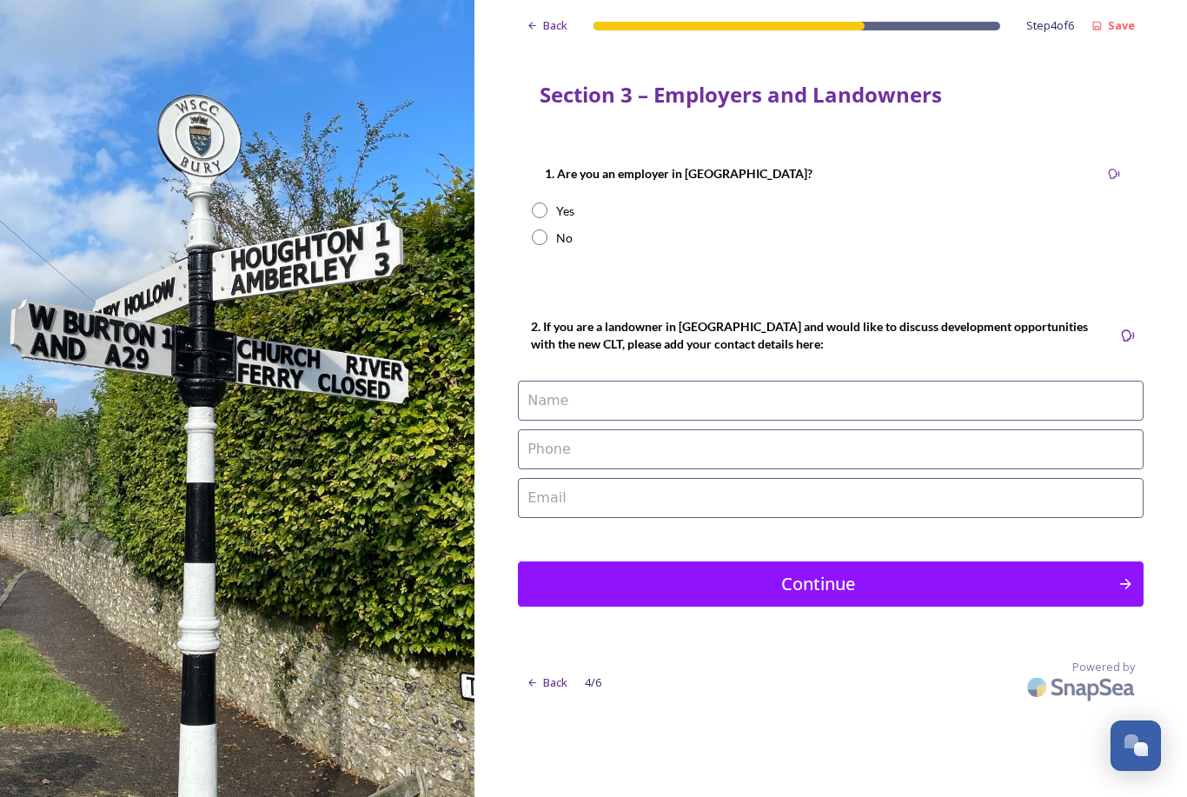
click at [539, 238] on input "radio" at bounding box center [540, 237] width 16 height 16
radio input "true"
click at [820, 571] on div "Continue" at bounding box center [819, 584] width 582 height 26
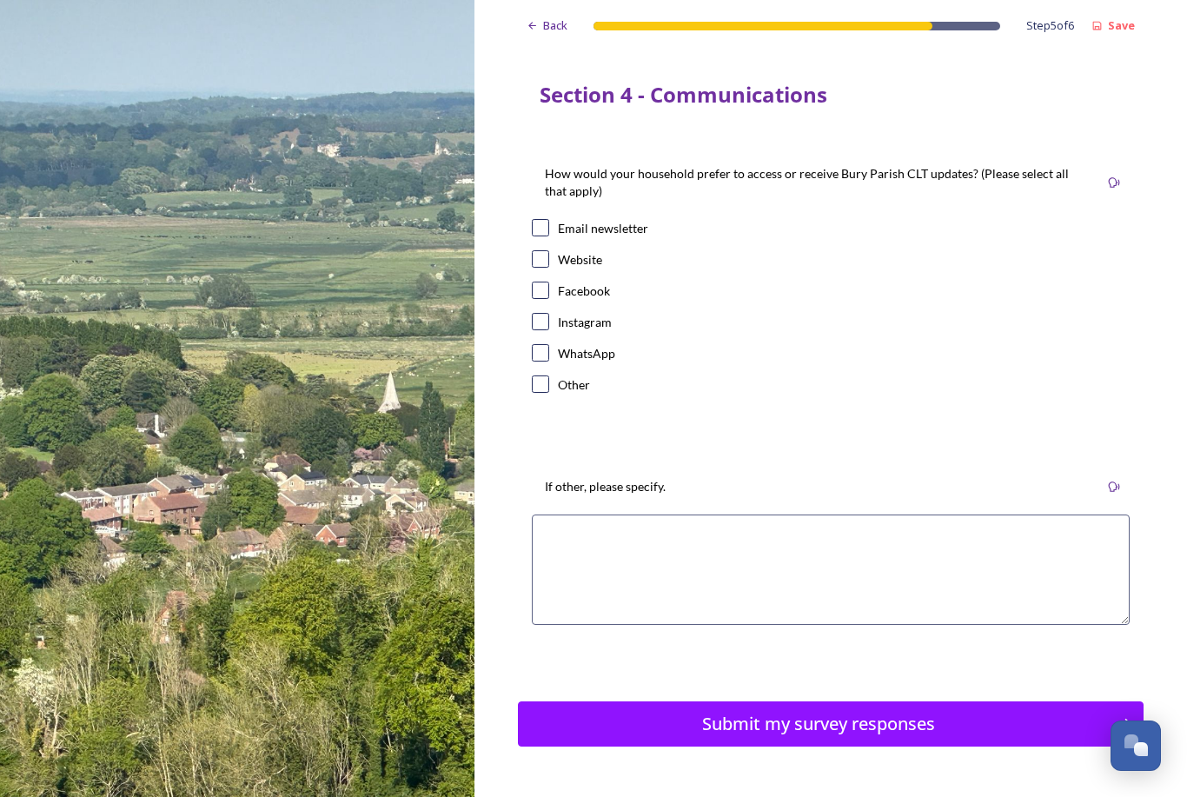
click at [539, 219] on input "checkbox" at bounding box center [540, 227] width 17 height 17
checkbox input "true"
click at [761, 711] on div "Submit my survey responses" at bounding box center [819, 724] width 582 height 26
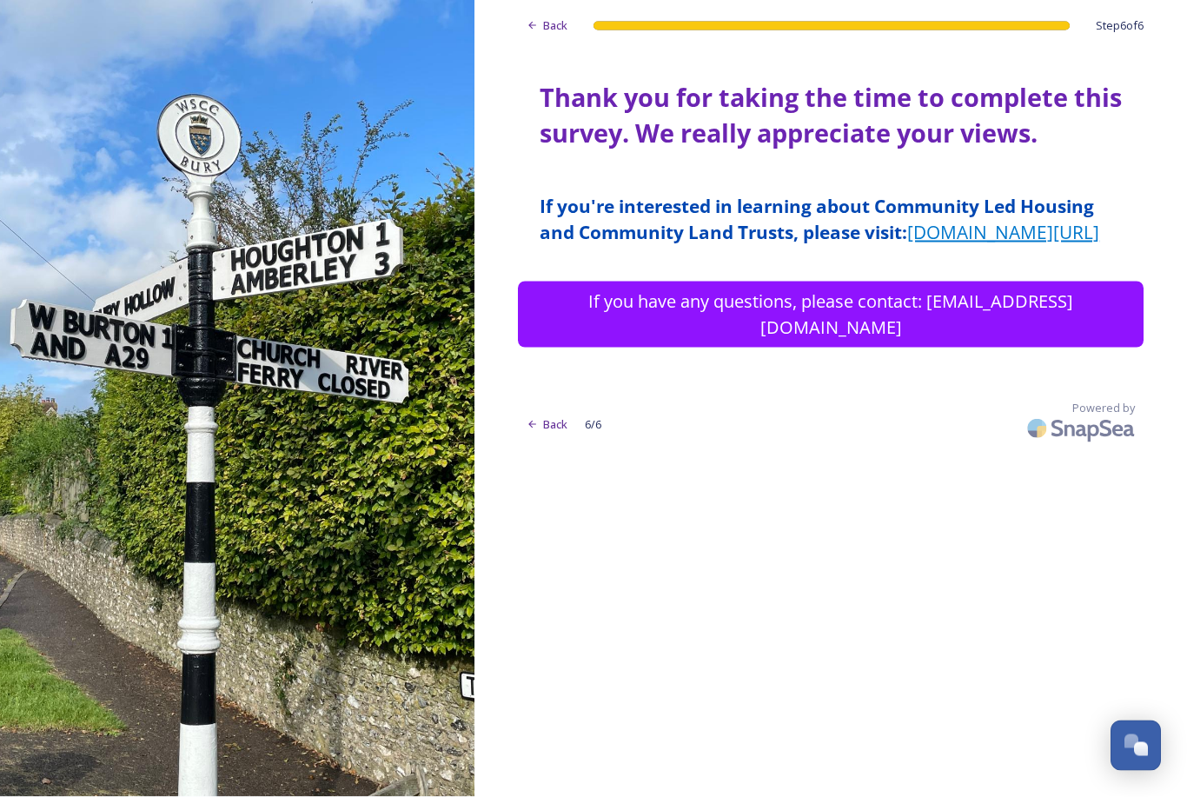
scroll to position [0, 0]
